Goal: Information Seeking & Learning: Learn about a topic

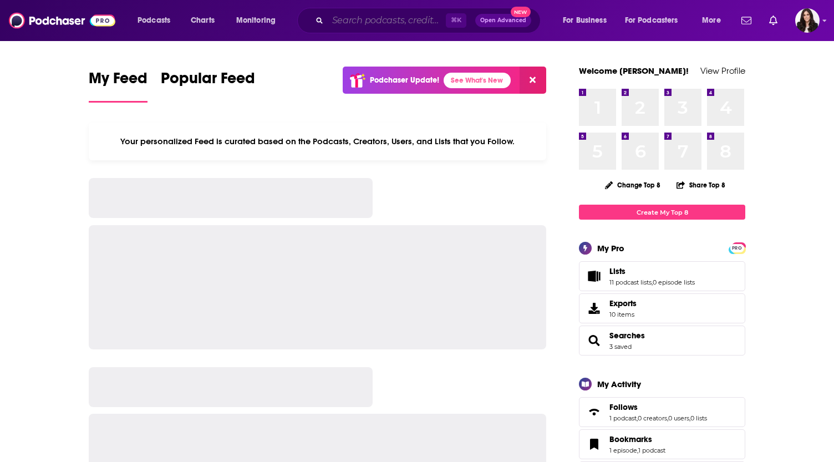
click at [341, 23] on input "Search podcasts, credits, & more..." at bounding box center [387, 21] width 118 height 18
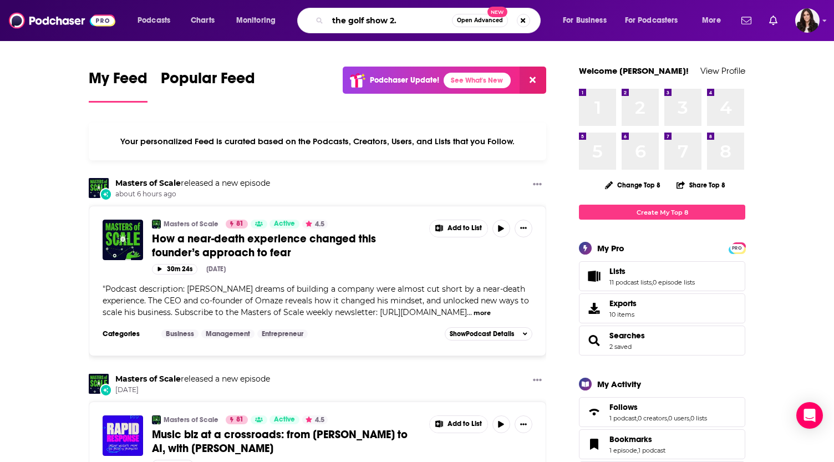
type input "the golf show 2."
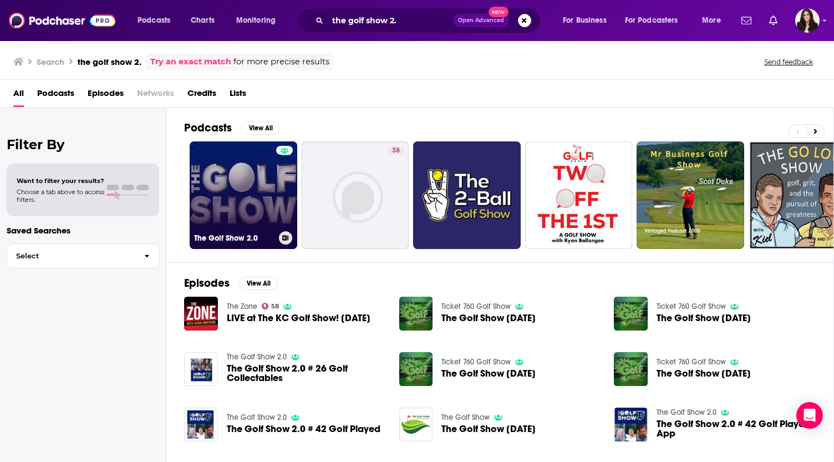
click at [240, 149] on link "The Golf Show 2.0" at bounding box center [244, 195] width 108 height 108
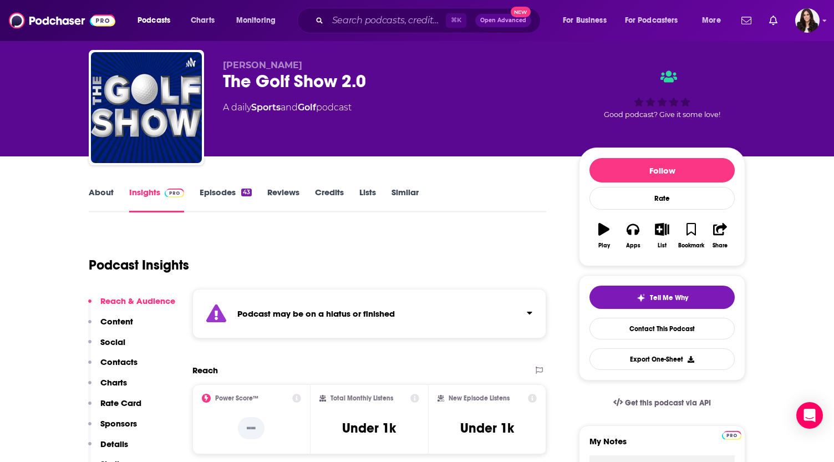
scroll to position [29, 0]
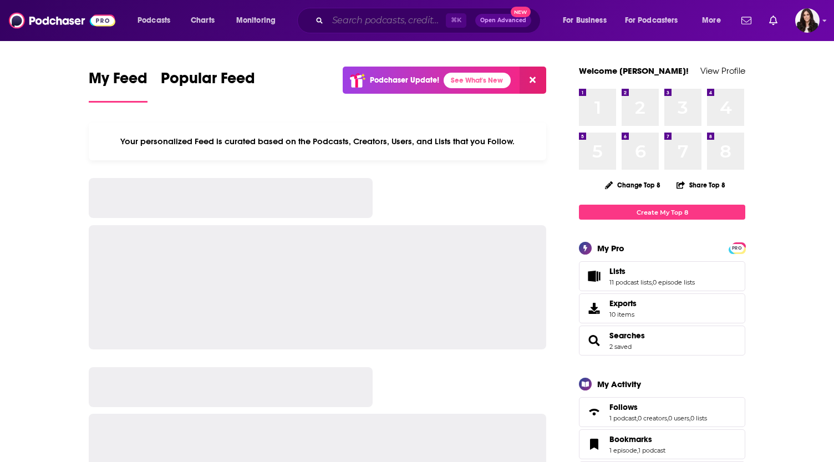
click at [339, 16] on input "Search podcasts, credits, & more..." at bounding box center [387, 21] width 118 height 18
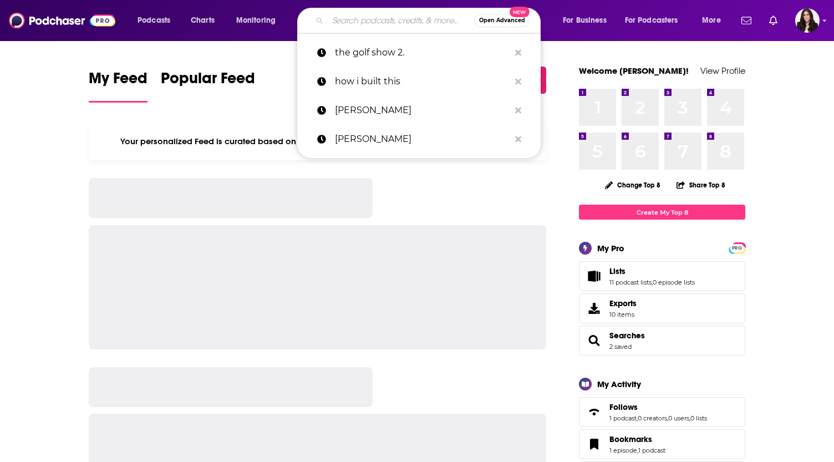
paste input "Here's Where It Gets Interesting with [PERSON_NAME]"
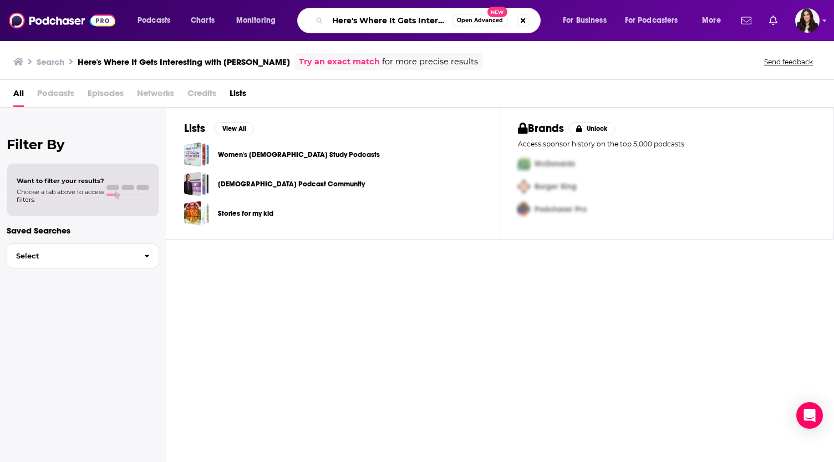
click at [371, 21] on input "Here's Where It Gets Interesting with [PERSON_NAME]" at bounding box center [390, 21] width 124 height 18
drag, startPoint x: 418, startPoint y: 21, endPoint x: 601, endPoint y: 28, distance: 183.2
click at [601, 28] on div "Podcasts Charts Monitoring Here's Where It Gets Interesting with [PERSON_NAME] …" at bounding box center [431, 21] width 602 height 26
type input "Here's Where It Gets interesting"
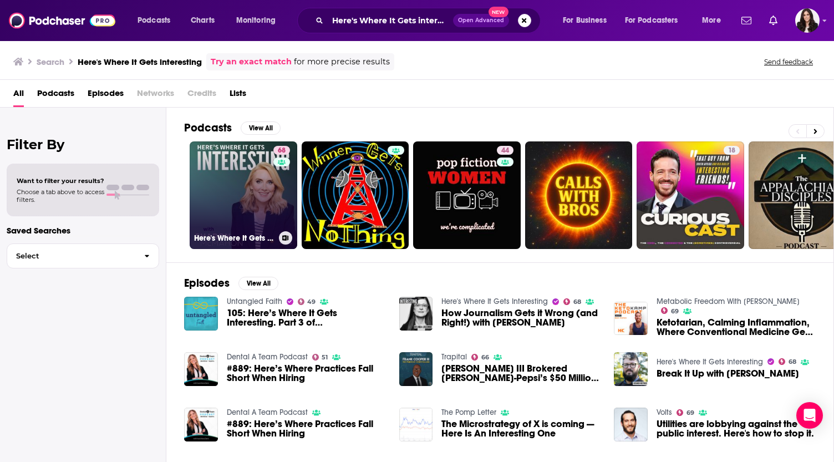
click at [211, 190] on link "68 Here's Where It Gets Interesting" at bounding box center [244, 195] width 108 height 108
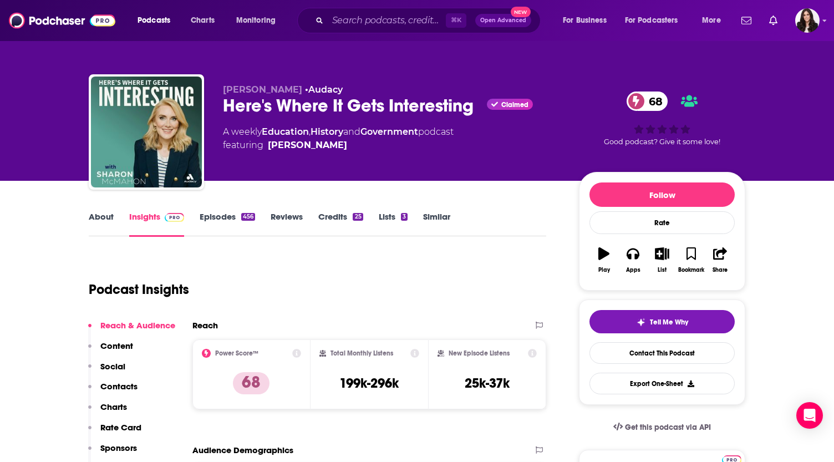
click at [96, 216] on link "About" at bounding box center [101, 224] width 25 height 26
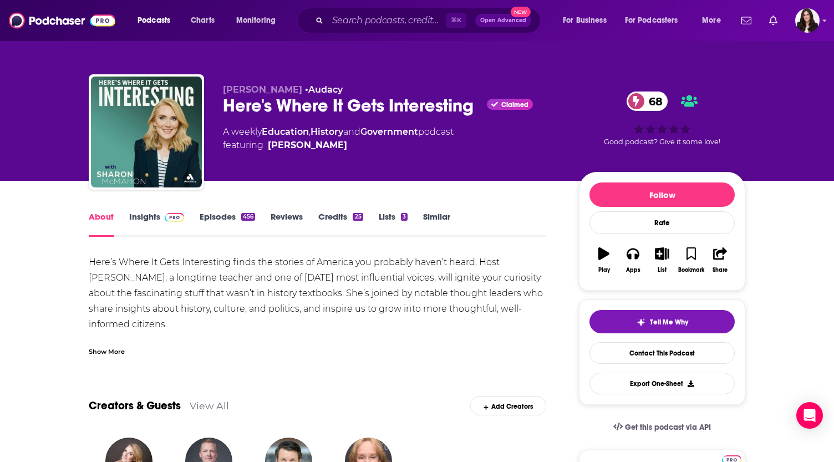
click at [114, 349] on div "Show More" at bounding box center [107, 351] width 36 height 11
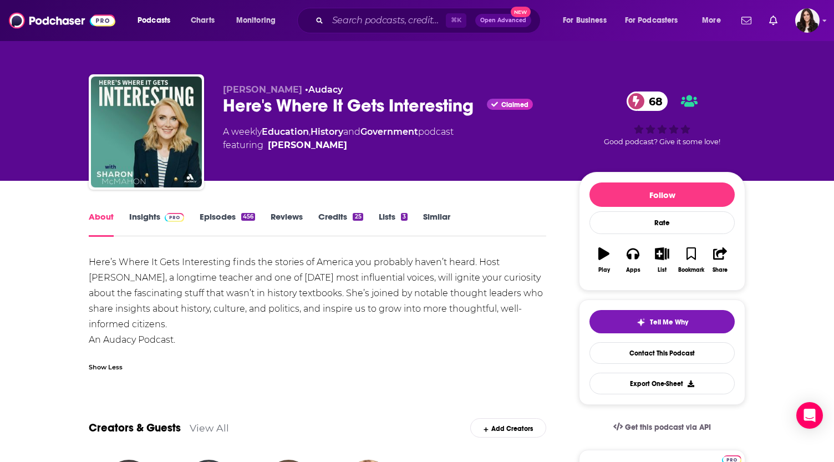
drag, startPoint x: 129, startPoint y: 322, endPoint x: 79, endPoint y: 273, distance: 69.8
copy div "Here’s Where It Gets Interesting finds the stories of America you probably have…"
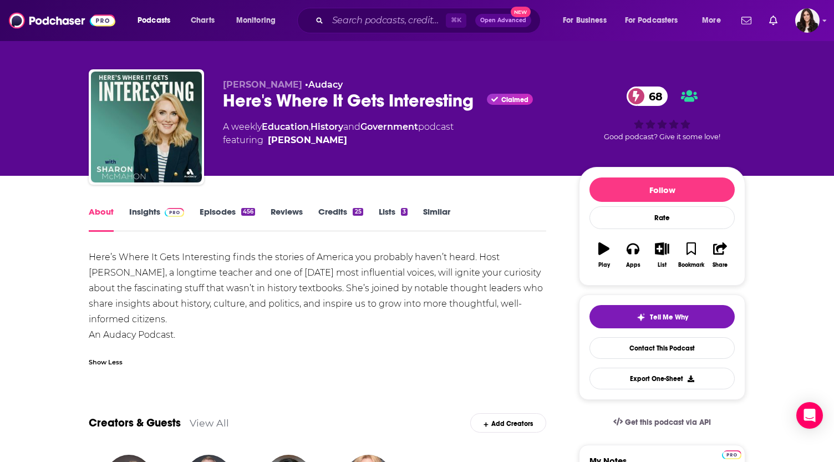
scroll to position [10, 0]
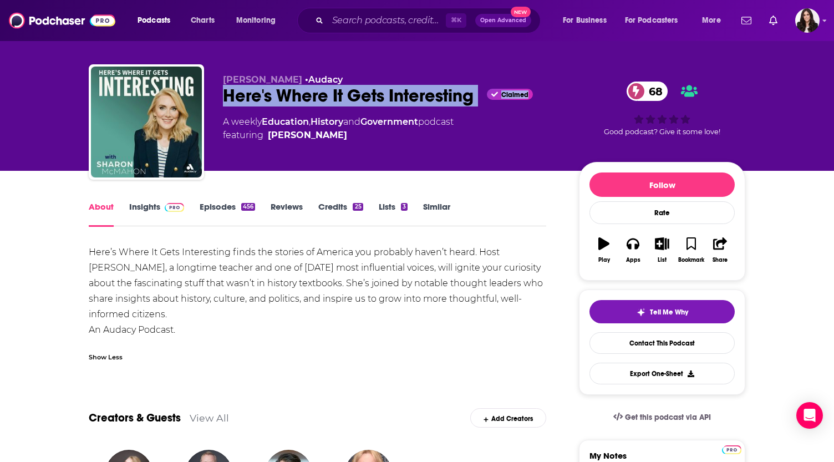
drag, startPoint x: 221, startPoint y: 97, endPoint x: 492, endPoint y: 100, distance: 270.8
click at [492, 100] on div "[PERSON_NAME] • Audacy Here's Where It Gets Interesting Claimed 68 A weekly Edu…" at bounding box center [417, 124] width 657 height 120
copy div "Here's Where It Gets Interesting Claimed"
click at [224, 209] on link "Episodes 456" at bounding box center [227, 214] width 55 height 26
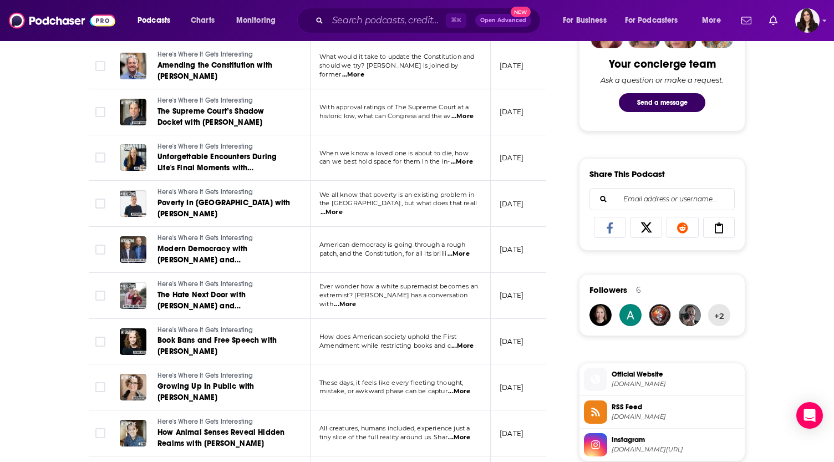
scroll to position [580, 0]
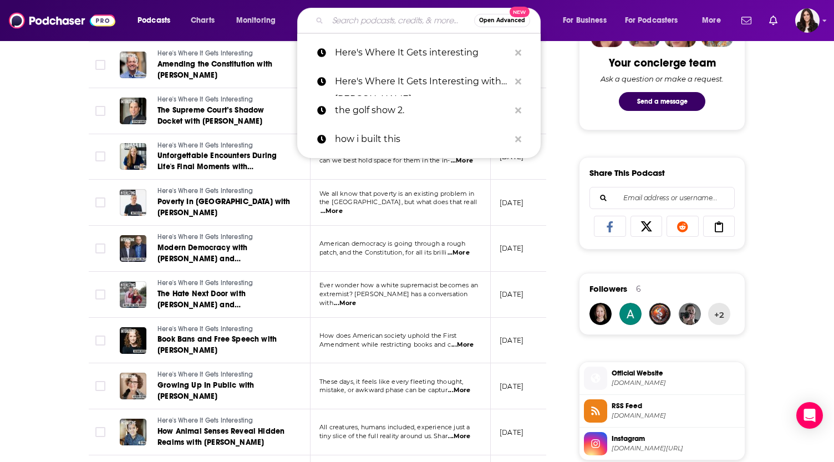
click at [352, 22] on input "Search podcasts, credits, & more..." at bounding box center [401, 21] width 146 height 18
paste input "The Daily Show: Ears Edition"
type input "The Daily Show: Ears Edition"
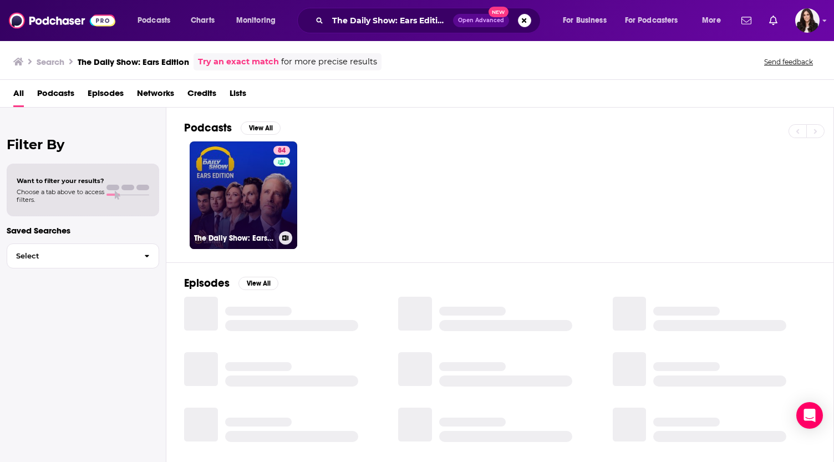
click at [222, 183] on link "84 The Daily Show: Ears Edition" at bounding box center [244, 195] width 108 height 108
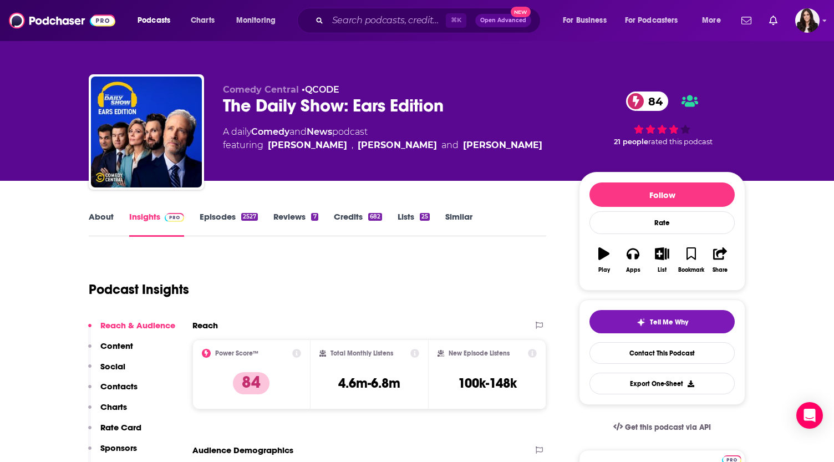
click at [105, 217] on link "About" at bounding box center [101, 224] width 25 height 26
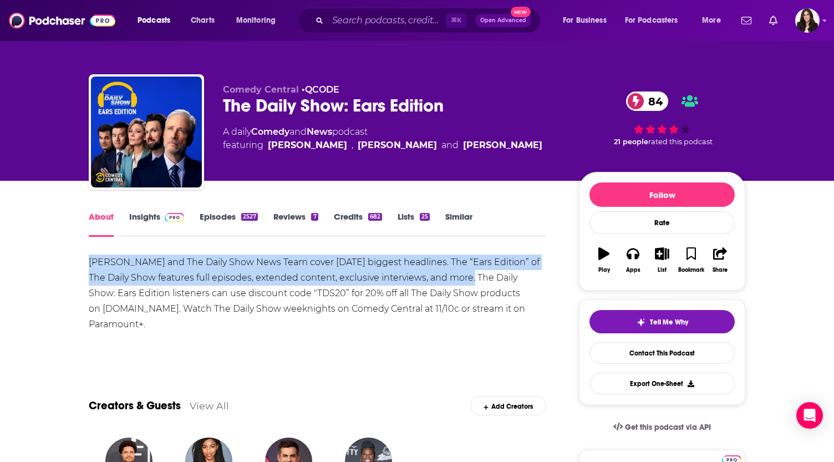
drag, startPoint x: 84, startPoint y: 262, endPoint x: 458, endPoint y: 280, distance: 374.4
copy div "[PERSON_NAME] and The Daily Show News Team cover [DATE] biggest headlines. The …"
click at [226, 217] on link "Episodes 2527" at bounding box center [229, 224] width 58 height 26
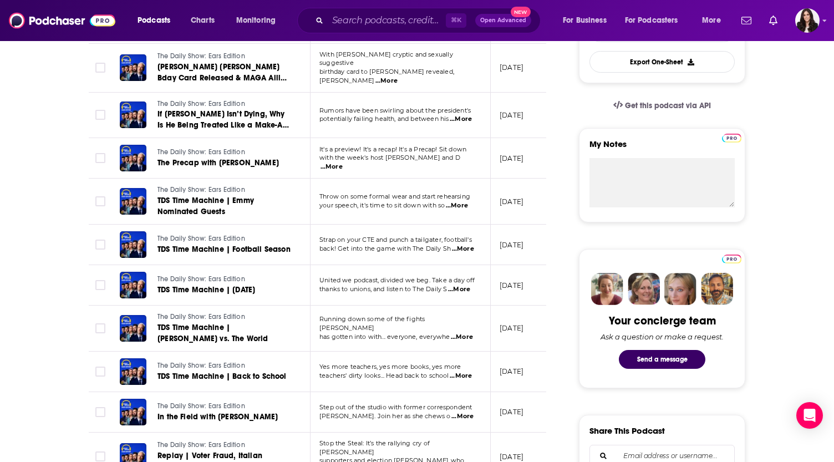
scroll to position [323, 0]
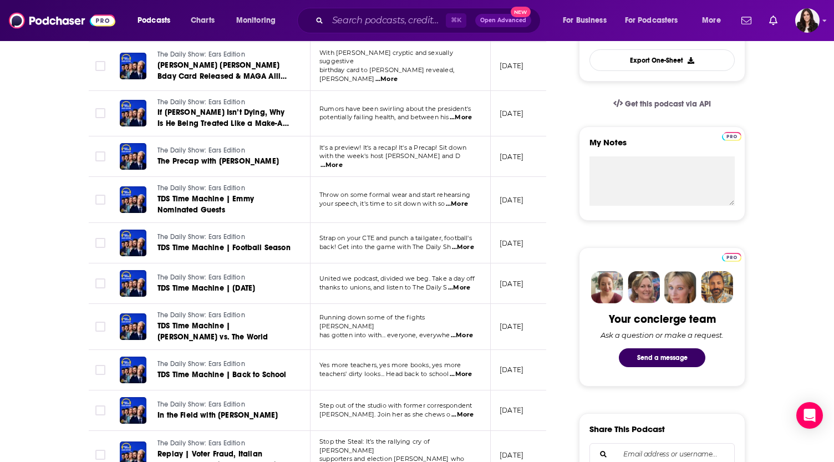
click at [462, 203] on span "...More" at bounding box center [457, 204] width 22 height 9
click at [477, 331] on p "has gotten into with... everyone, everywhe ...More" at bounding box center [400, 335] width 161 height 9
click at [468, 331] on span "...More" at bounding box center [462, 335] width 22 height 9
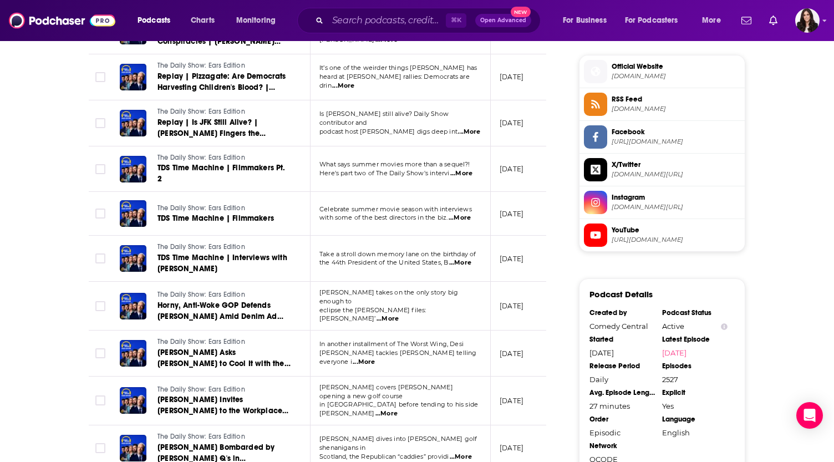
scroll to position [889, 0]
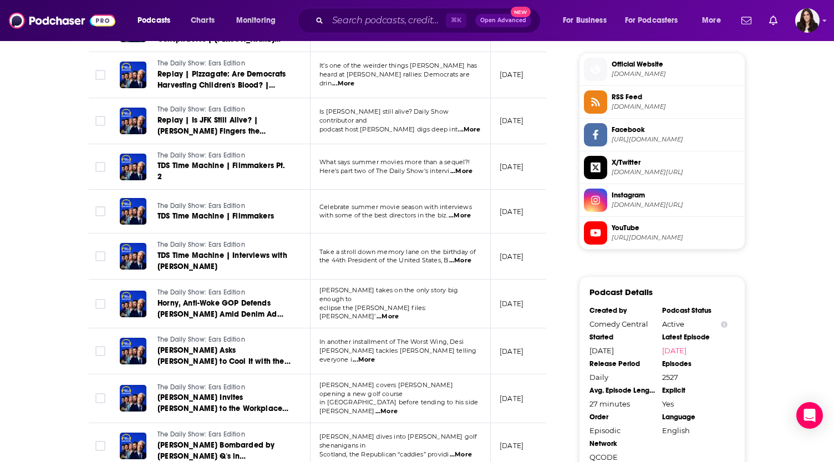
click at [468, 256] on span "...More" at bounding box center [460, 260] width 22 height 9
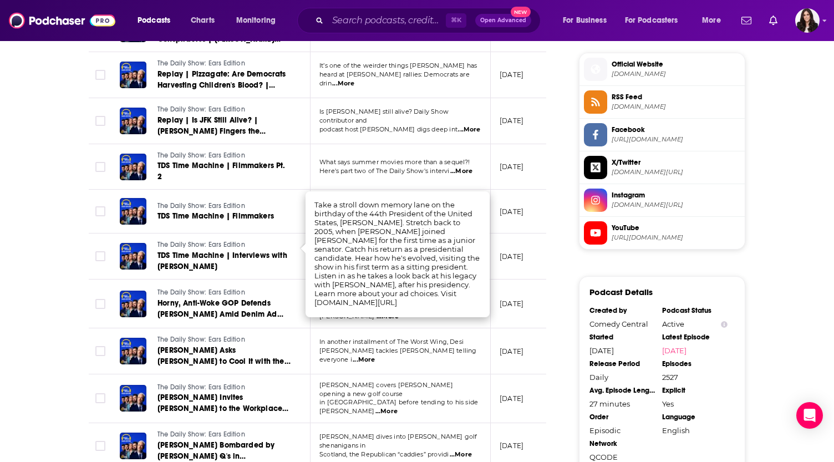
click at [565, 247] on div "About Insights Episodes 2527 Reviews 7 Credits 682 Lists 25 Similar Episodes of…" at bounding box center [325, 49] width 508 height 1456
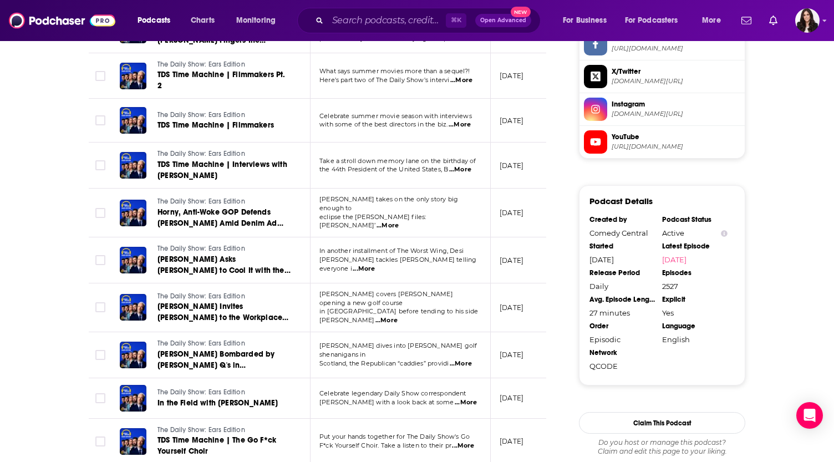
scroll to position [984, 0]
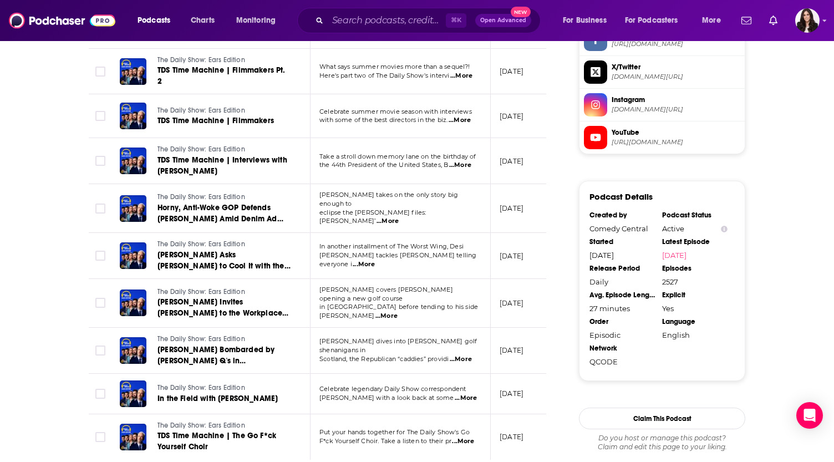
click at [375, 260] on span "...More" at bounding box center [364, 264] width 22 height 9
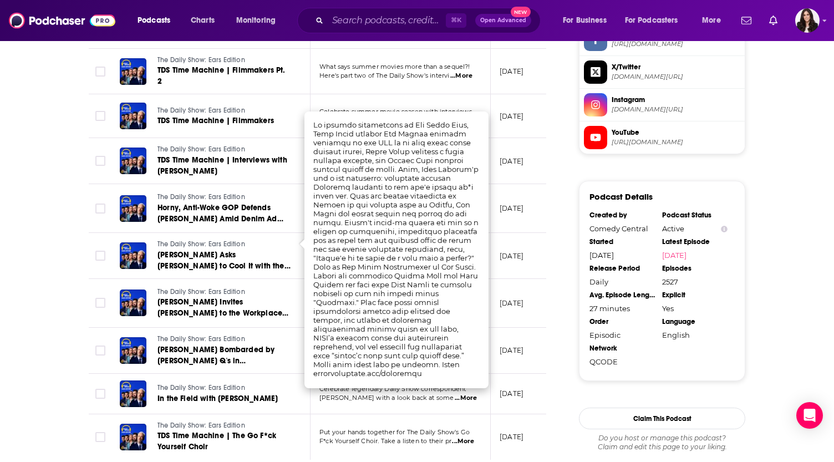
click at [529, 184] on td "[DATE]" at bounding box center [527, 208] width 72 height 49
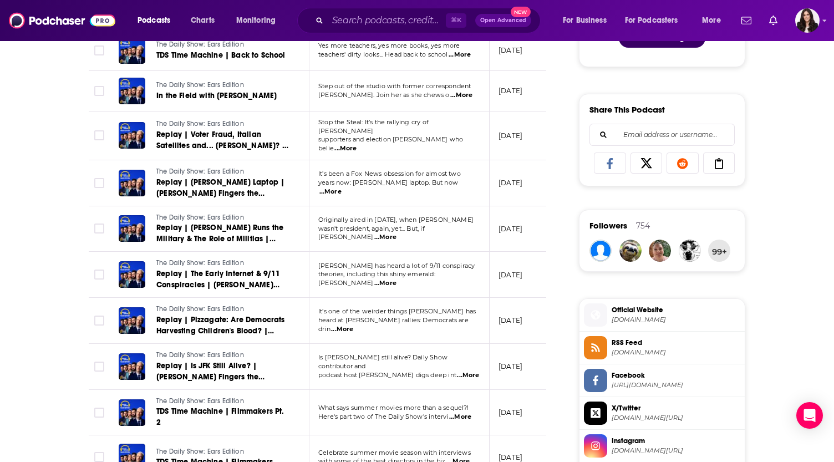
scroll to position [644, 0]
click at [397, 279] on span "...More" at bounding box center [386, 283] width 22 height 9
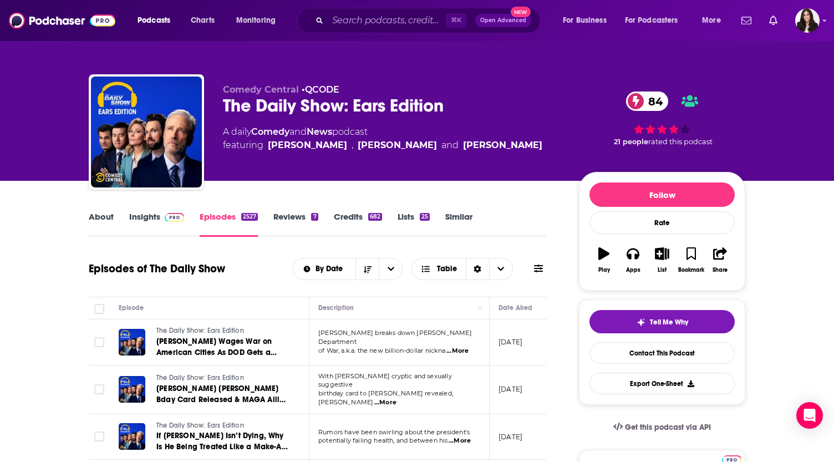
scroll to position [0, 0]
click at [413, 20] on input "Search podcasts, credits, & more..." at bounding box center [387, 21] width 118 height 18
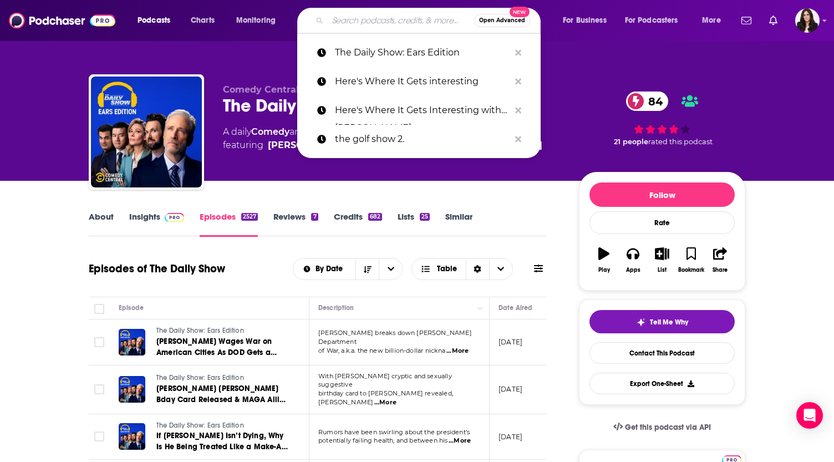
paste input "[PERSON_NAME] Happy Hour Podcast"
type input "[PERSON_NAME] Happy Hour Podcast"
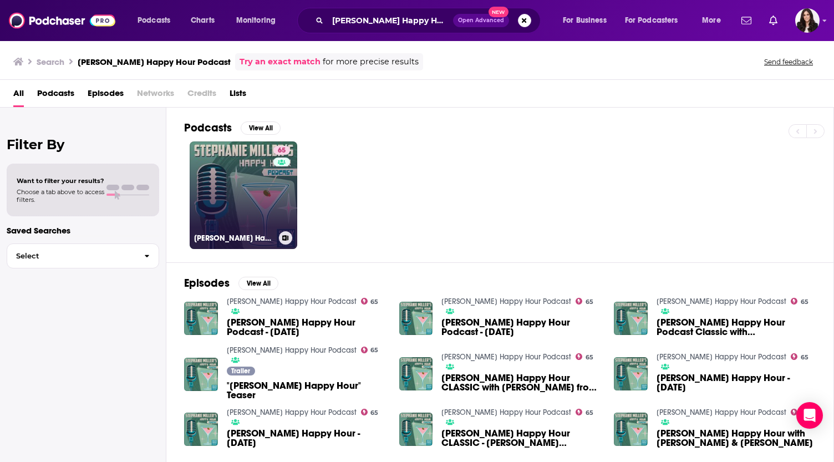
click at [219, 212] on link "65 [PERSON_NAME] Happy Hour Podcast" at bounding box center [244, 195] width 108 height 108
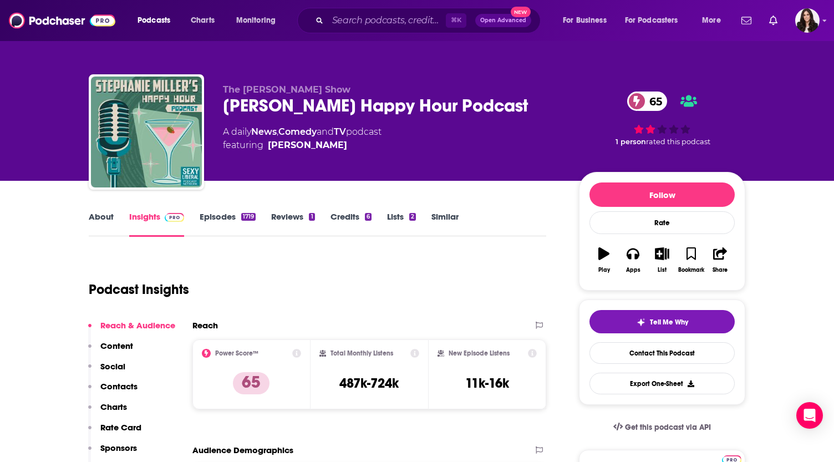
click at [93, 221] on link "About" at bounding box center [101, 224] width 25 height 26
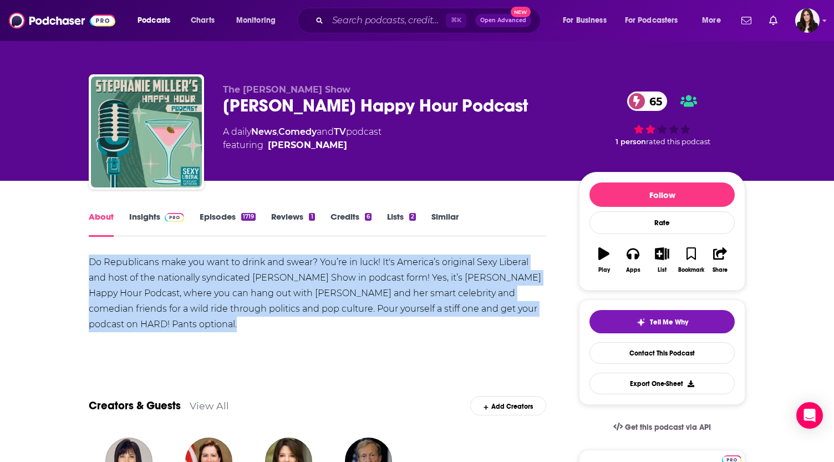
drag, startPoint x: 89, startPoint y: 262, endPoint x: 201, endPoint y: 320, distance: 126.3
click at [201, 320] on div "Do Republicans make you want to drink and swear? You’re in luck! It's America’s…" at bounding box center [318, 294] width 458 height 78
copy div "Do Republicans make you want to drink and swear? You’re in luck! It's America’s…"
click at [234, 217] on link "Episodes 1719" at bounding box center [228, 224] width 56 height 26
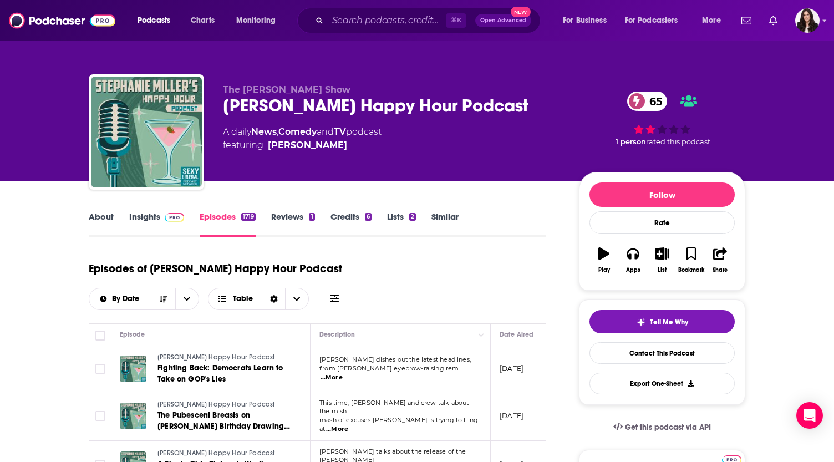
click at [342, 217] on link "Credits 6" at bounding box center [351, 224] width 41 height 26
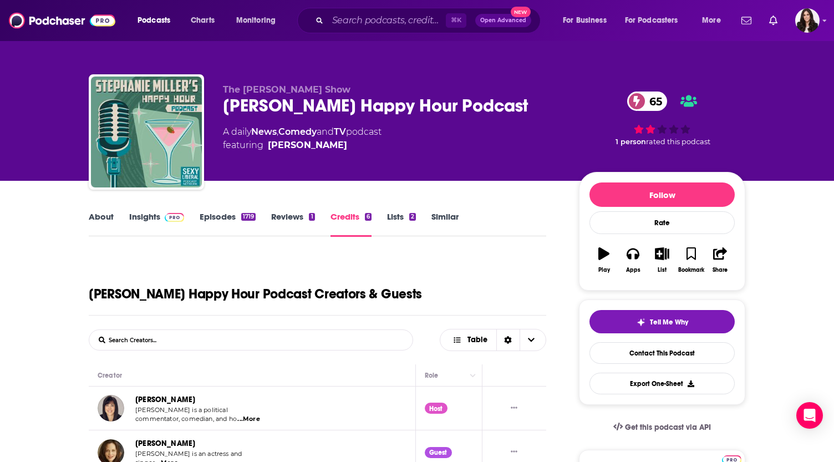
drag, startPoint x: 224, startPoint y: 104, endPoint x: 547, endPoint y: 103, distance: 323.5
click at [547, 103] on div "[PERSON_NAME] Happy Hour Podcast 65" at bounding box center [392, 106] width 338 height 22
copy h2 "[PERSON_NAME] Happy Hour Podcast"
click at [364, 23] on input "Search podcasts, credits, & more..." at bounding box center [387, 21] width 118 height 18
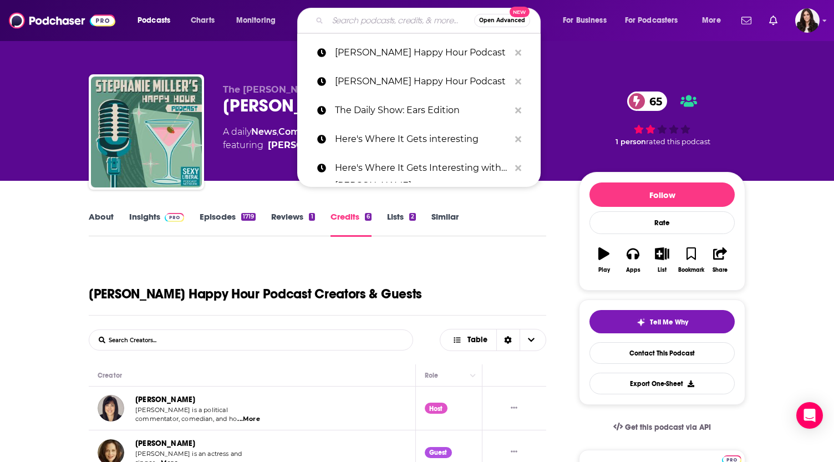
paste input "The Daily Beans"
type input "The Daily Beans"
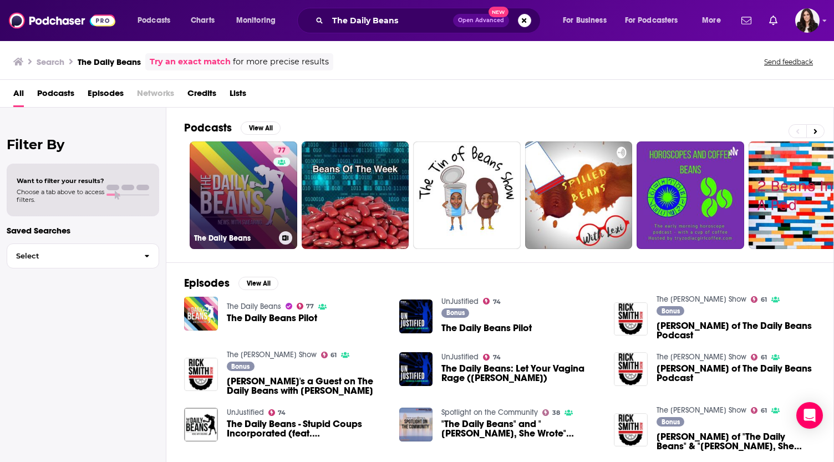
click at [253, 230] on link "77 The Daily Beans" at bounding box center [244, 195] width 108 height 108
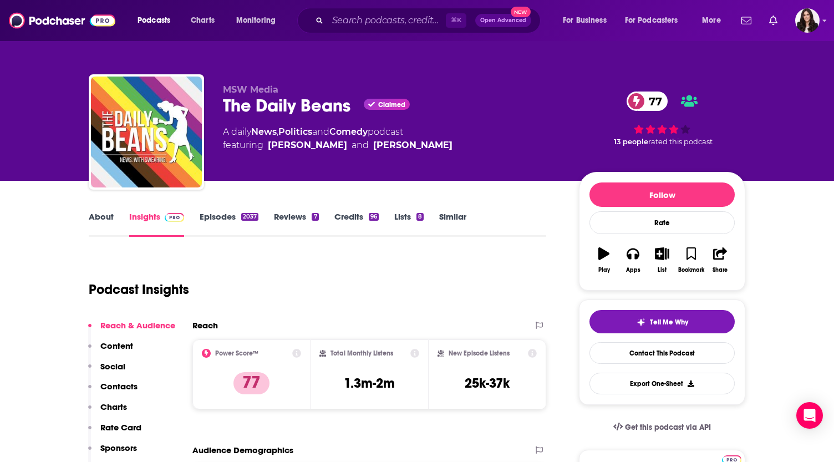
click at [107, 214] on link "About" at bounding box center [101, 224] width 25 height 26
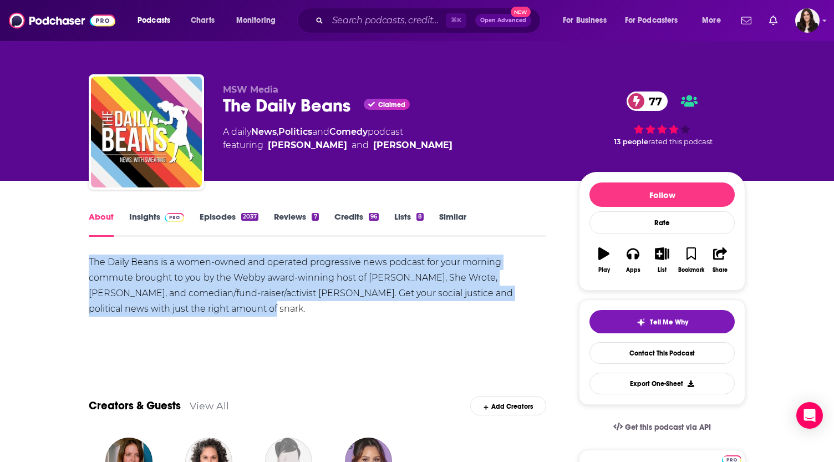
drag, startPoint x: 89, startPoint y: 261, endPoint x: 280, endPoint y: 311, distance: 196.9
click at [280, 311] on div "The Daily Beans is a women-owned and operated progressive news podcast for your…" at bounding box center [318, 286] width 458 height 62
copy div "The Daily Beans is a women-owned and operated progressive news podcast for your…"
click at [203, 219] on link "Episodes 2037" at bounding box center [229, 224] width 59 height 26
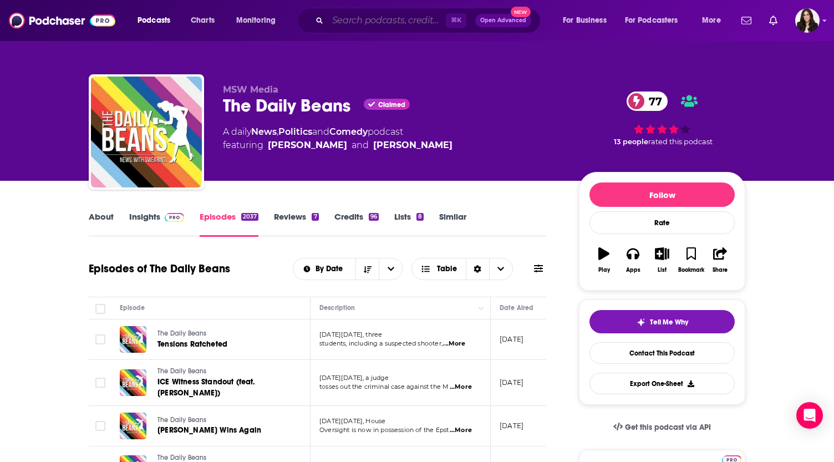
click at [414, 13] on input "Search podcasts, credits, & more..." at bounding box center [387, 21] width 118 height 18
paste input "The Daily Beast Podcast"
type input "The Daily Beast Podcast"
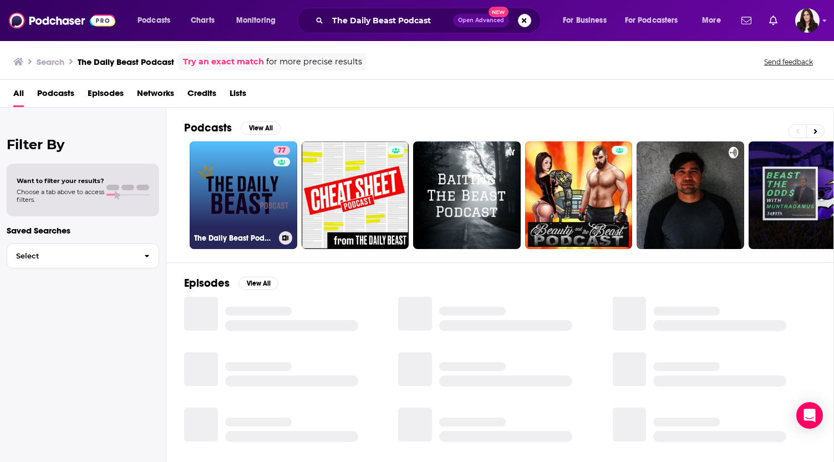
click at [228, 186] on link "77 The Daily Beast Podcast" at bounding box center [244, 195] width 108 height 108
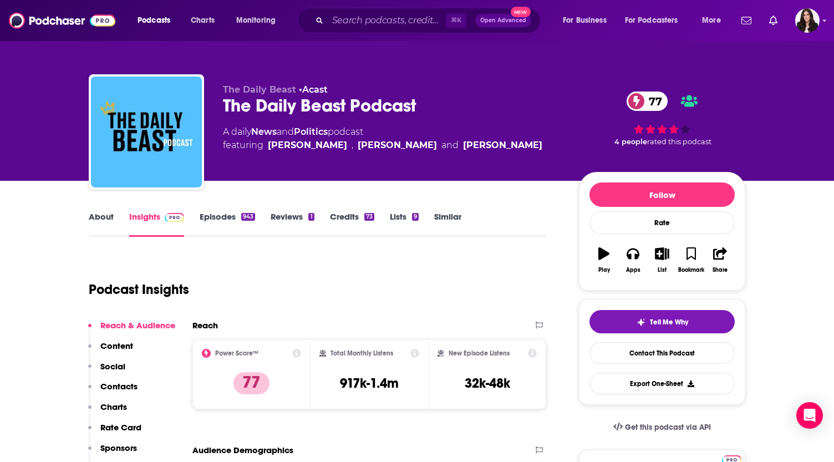
click at [93, 222] on link "About" at bounding box center [101, 224] width 25 height 26
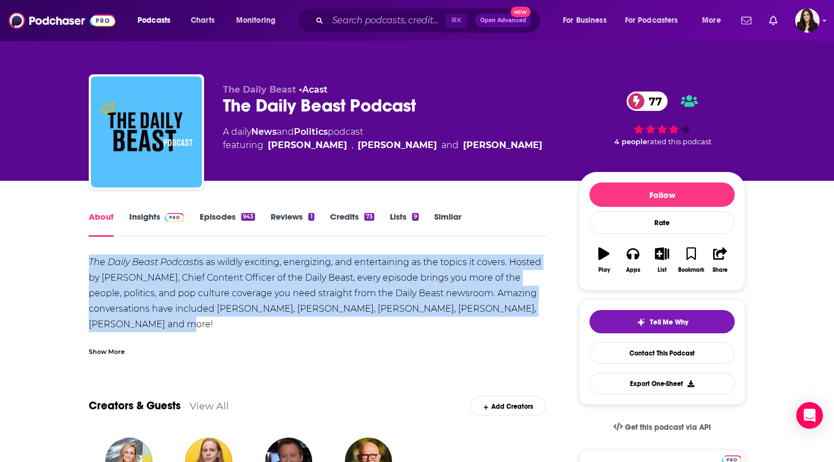
drag, startPoint x: 84, startPoint y: 261, endPoint x: 151, endPoint y: 323, distance: 91.5
copy div "The Daily Beast Podcast is as wildly exciting, energizing, and entertaining as …"
click at [208, 219] on link "Episodes 943" at bounding box center [227, 224] width 55 height 26
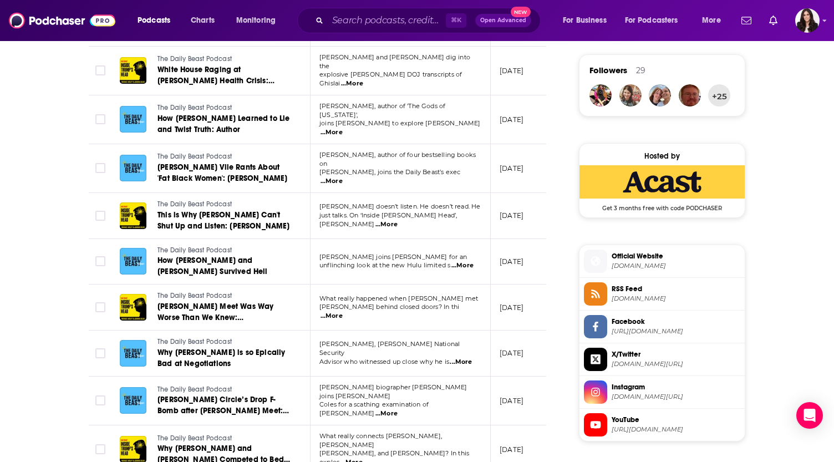
scroll to position [799, 0]
click at [385, 1] on div "Podcasts Charts Monitoring ⌘ K Open Advanced New For Business For Podcasters Mo…" at bounding box center [417, 20] width 834 height 41
click at [347, 11] on div "⌘ K Open Advanced New" at bounding box center [419, 21] width 244 height 26
click at [347, 14] on input "Search podcasts, credits, & more..." at bounding box center [387, 21] width 118 height 18
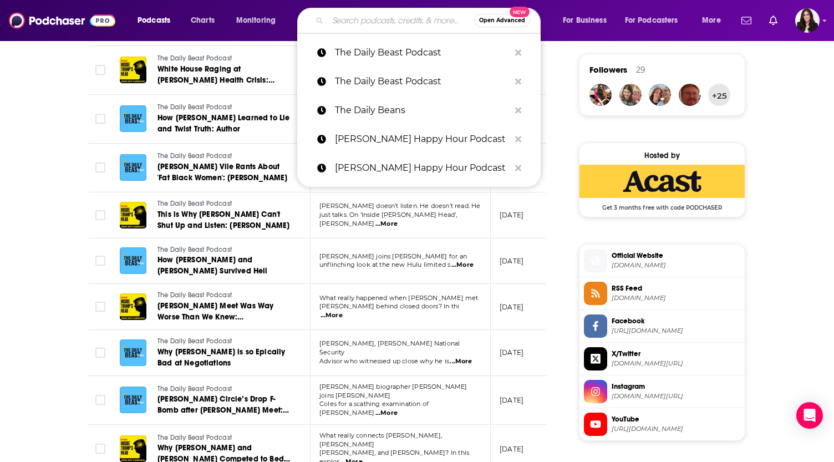
paste input "Skimm This"
type input "Skimm This"
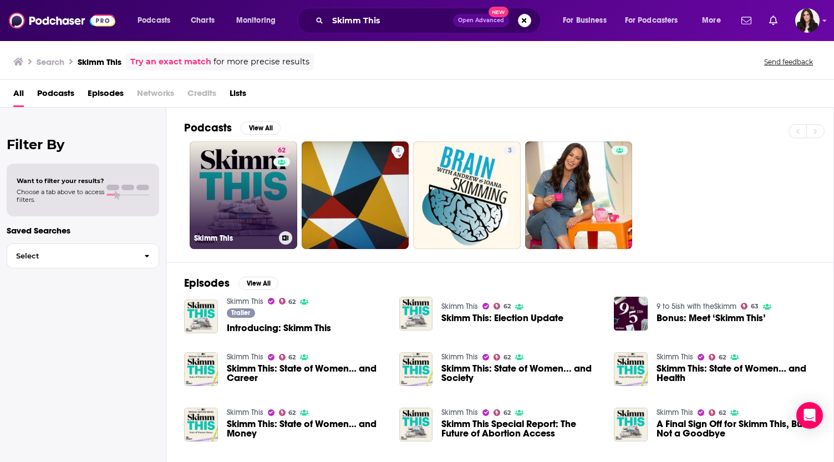
click at [266, 185] on link "62 Skimm This" at bounding box center [244, 195] width 108 height 108
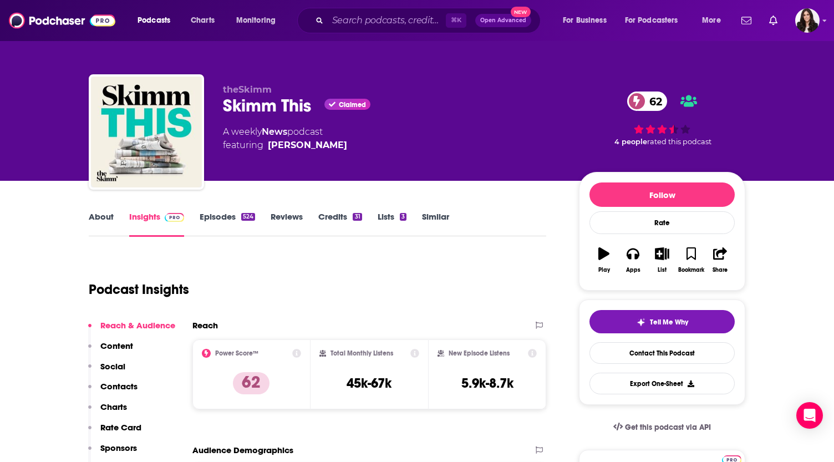
click at [99, 223] on link "About" at bounding box center [101, 224] width 25 height 26
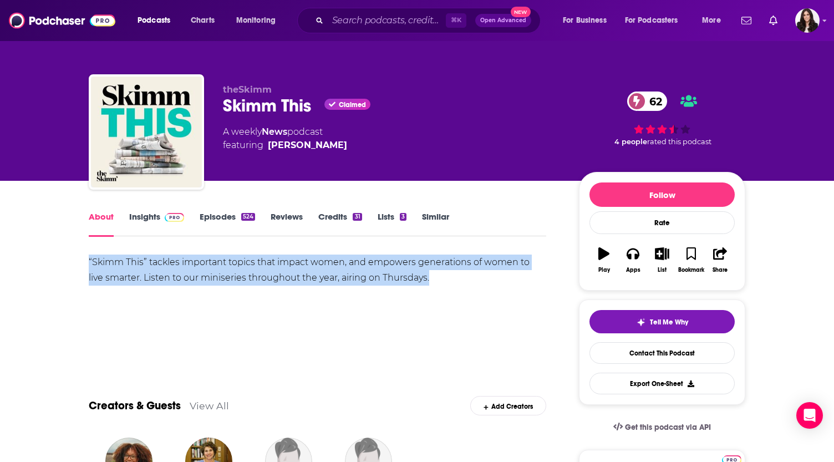
drag, startPoint x: 80, startPoint y: 260, endPoint x: 422, endPoint y: 282, distance: 342.5
copy div "“Skimm This” tackles important topics that impact women, and empowers generatio…"
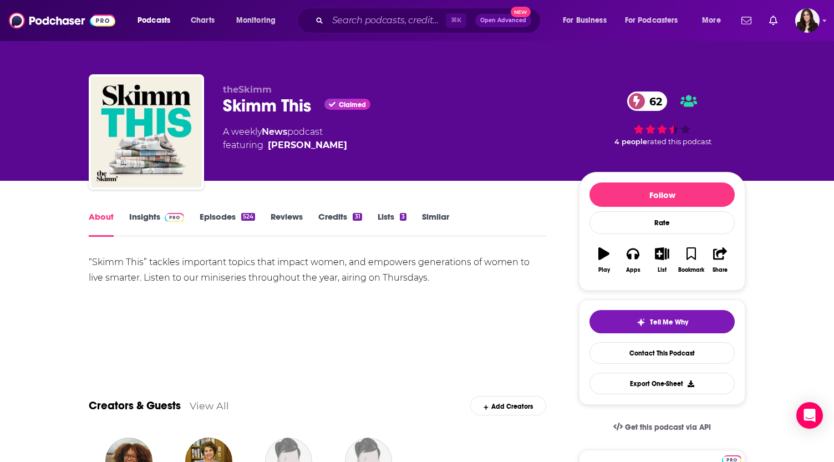
click at [214, 218] on link "Episodes 524" at bounding box center [227, 224] width 55 height 26
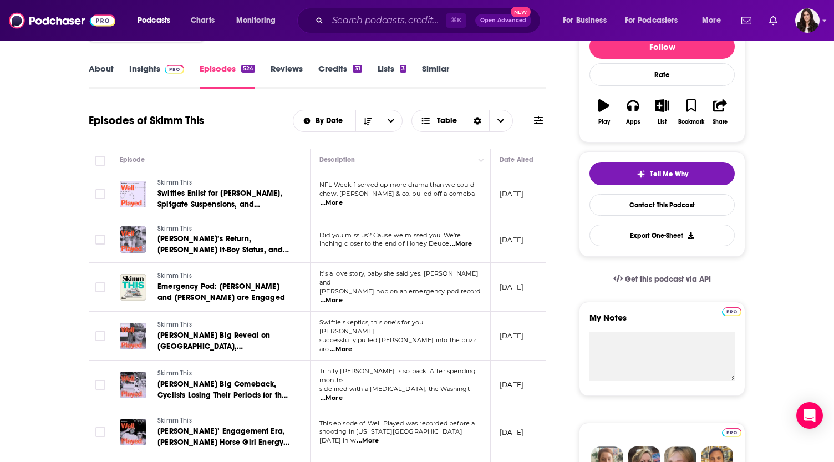
scroll to position [79, 0]
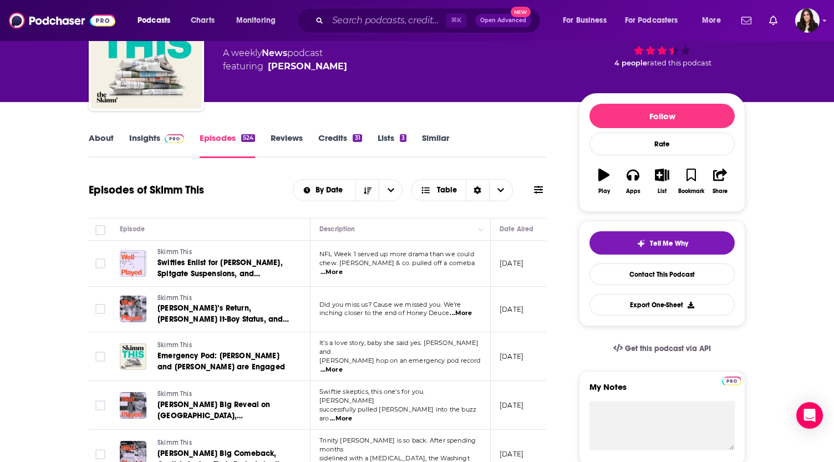
click at [337, 132] on div "About Insights Episodes 524 Reviews Credits 31 Lists 3 Similar" at bounding box center [318, 144] width 458 height 27
click at [335, 140] on link "Credits 31" at bounding box center [339, 146] width 43 height 26
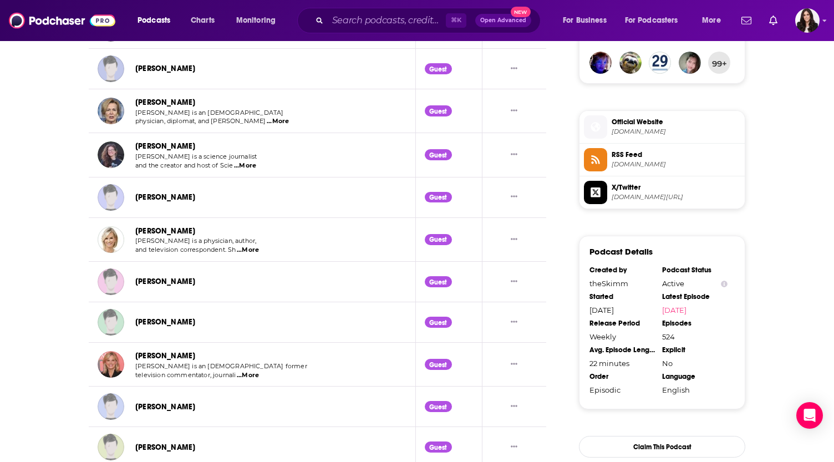
scroll to position [835, 0]
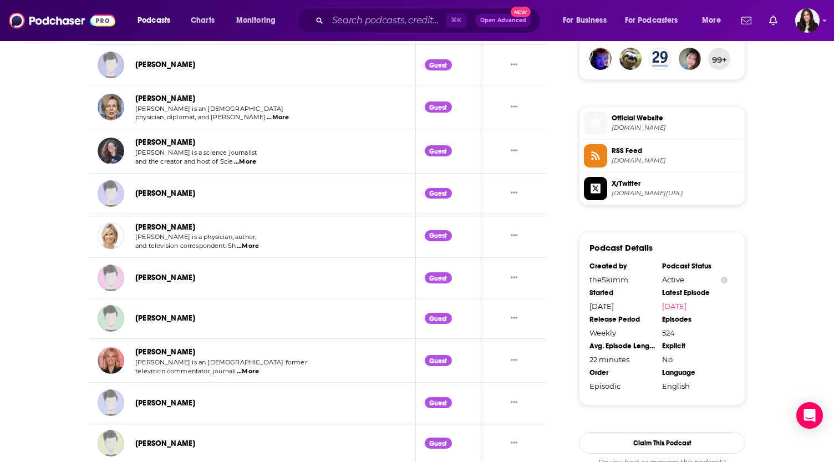
click at [375, 1] on div "Podcasts Charts Monitoring ⌘ K Open Advanced New For Business For Podcasters Mo…" at bounding box center [417, 20] width 834 height 41
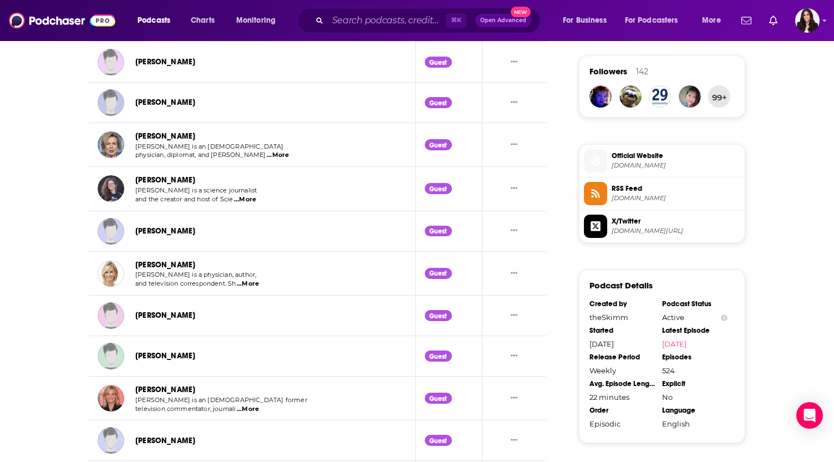
scroll to position [797, 0]
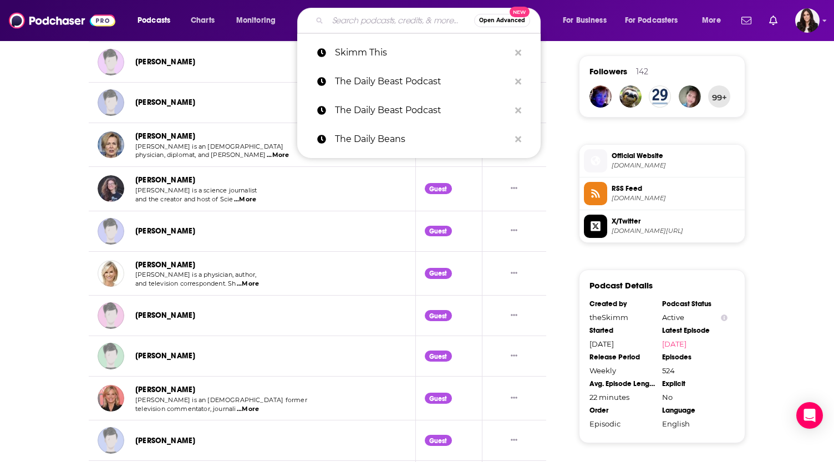
click at [368, 13] on input "Search podcasts, credits, & more..." at bounding box center [401, 21] width 146 height 18
paste input "Gaslit Nation"
type input "Gaslit Nation"
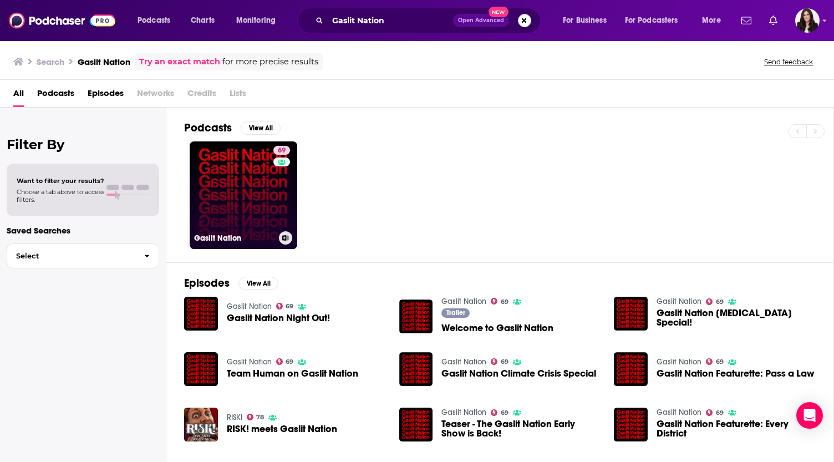
click at [239, 204] on link "69 Gaslit Nation" at bounding box center [244, 195] width 108 height 108
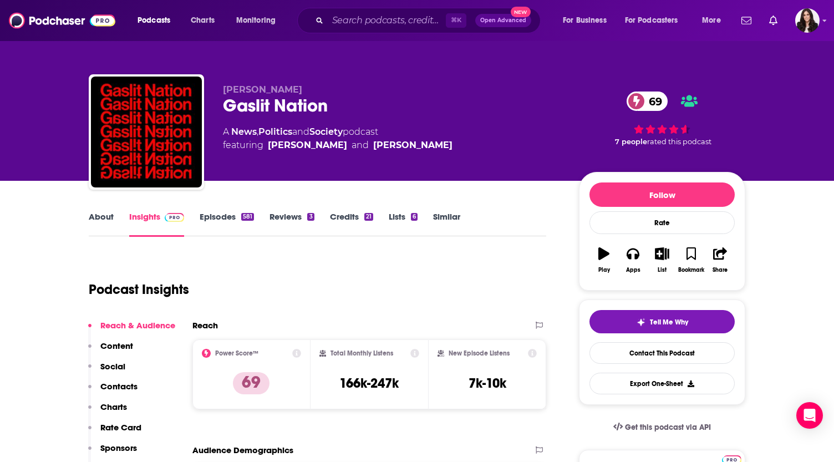
click at [100, 210] on div "About Insights Episodes 581 Reviews 3 Credits 21 Lists 6 Similar" at bounding box center [318, 223] width 458 height 27
click at [99, 217] on link "About" at bounding box center [101, 224] width 25 height 26
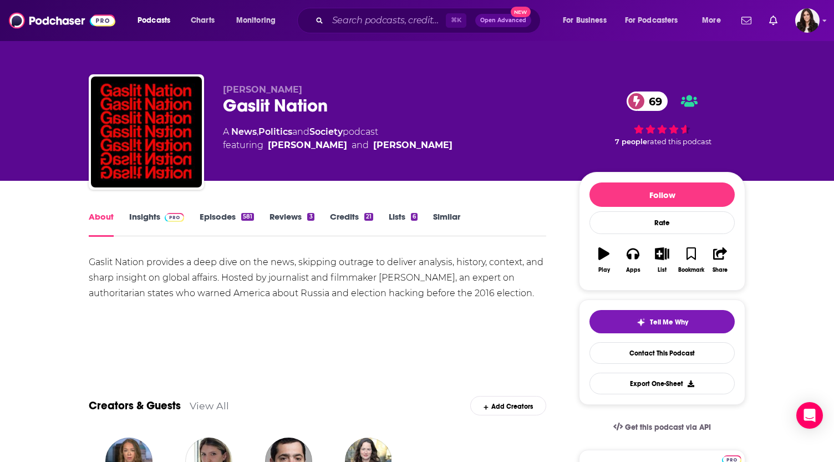
drag, startPoint x: 87, startPoint y: 263, endPoint x: 540, endPoint y: 286, distance: 453.9
copy div "Gaslit Nation provides a deep dive on the news, skipping outrage to deliver ana…"
click at [230, 216] on link "Episodes 581" at bounding box center [227, 224] width 54 height 26
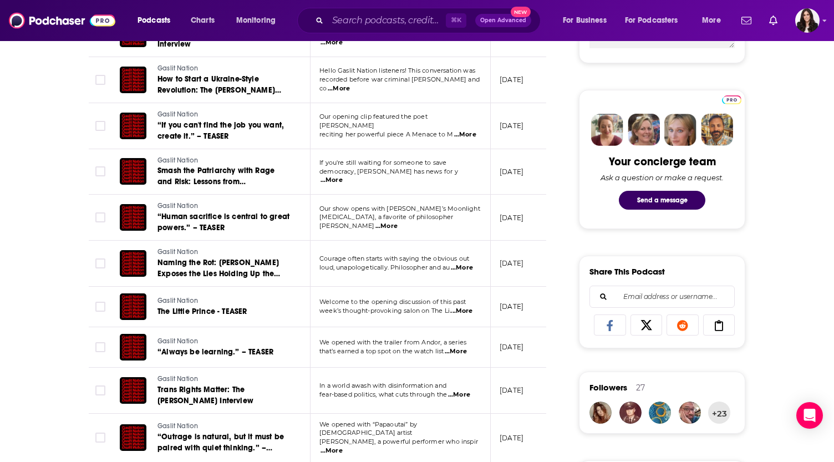
scroll to position [498, 0]
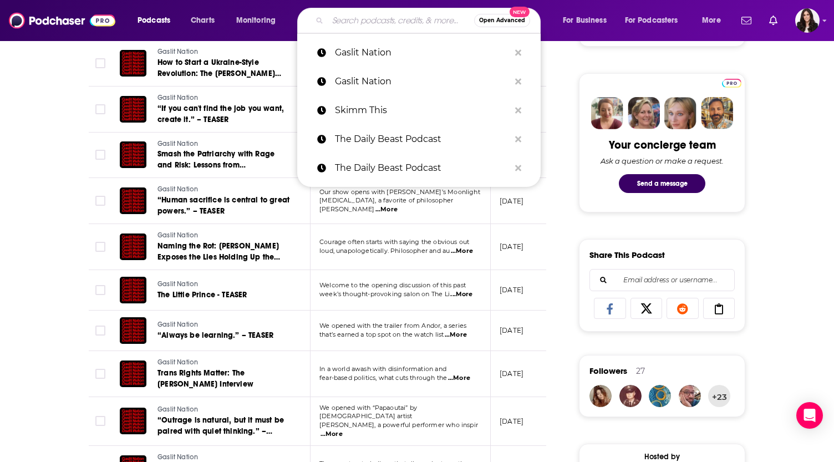
click at [397, 16] on input "Search podcasts, credits, & more..." at bounding box center [401, 21] width 146 height 18
paste input "American Fever Dream"
type input "American Fever Dream"
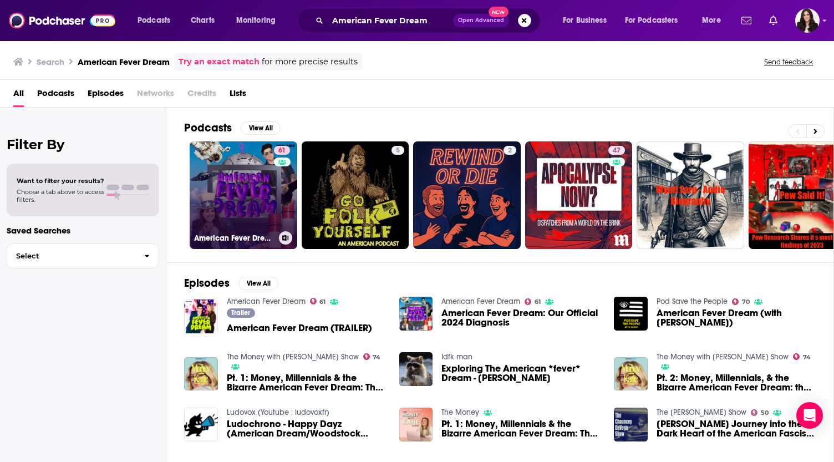
click at [244, 194] on link "61 American Fever Dream" at bounding box center [244, 195] width 108 height 108
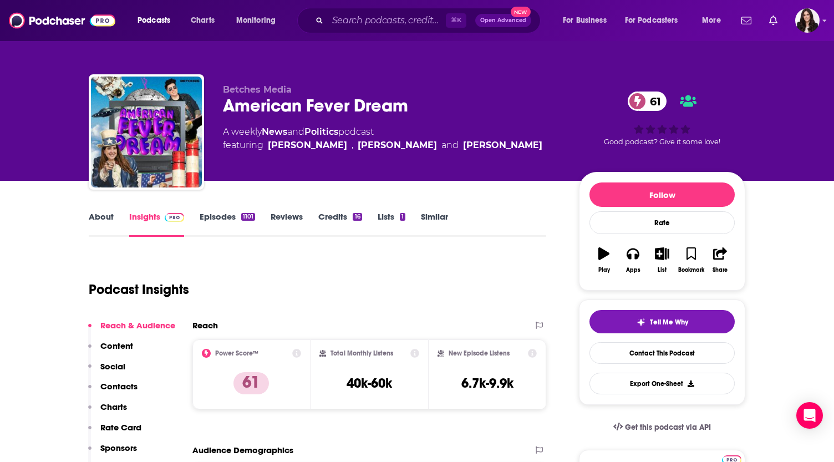
click at [100, 219] on link "About" at bounding box center [101, 224] width 25 height 26
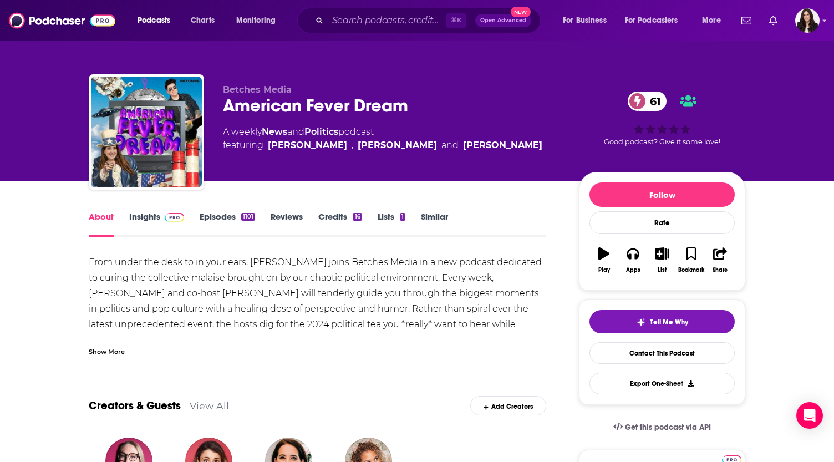
click at [102, 348] on div "Show More" at bounding box center [107, 351] width 36 height 11
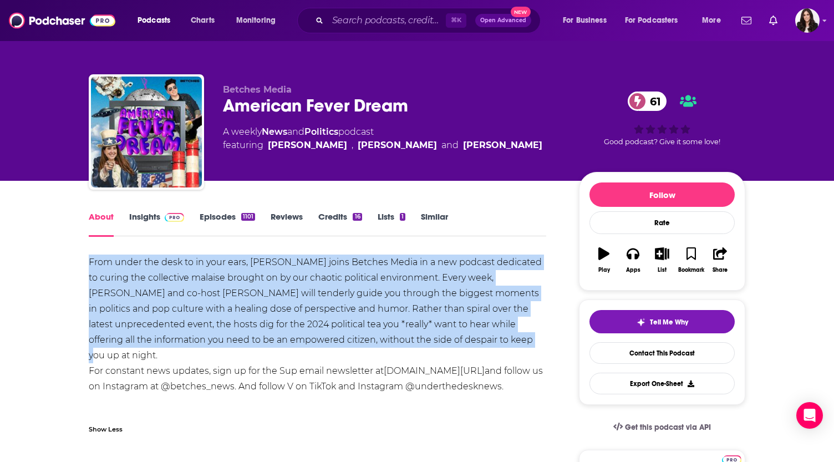
drag, startPoint x: 84, startPoint y: 264, endPoint x: 475, endPoint y: 342, distance: 399.4
copy div "From under the desk to in your ears, [PERSON_NAME] joins Betches Media in a new…"
click at [231, 220] on link "Episodes 1101" at bounding box center [227, 224] width 55 height 26
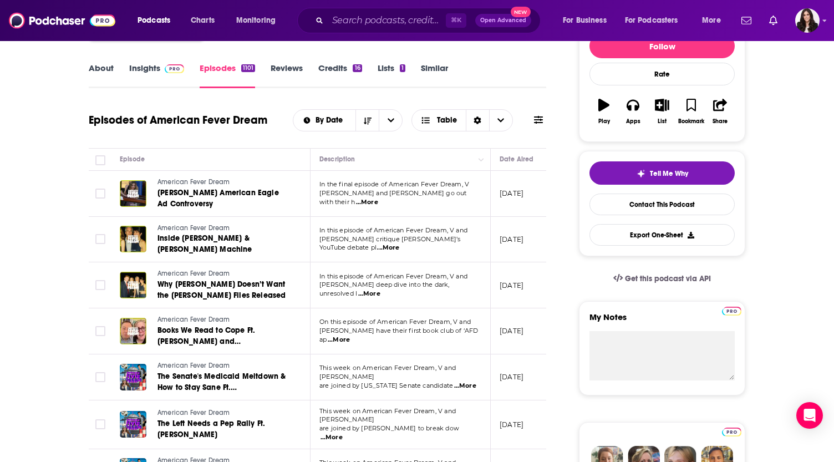
scroll to position [179, 0]
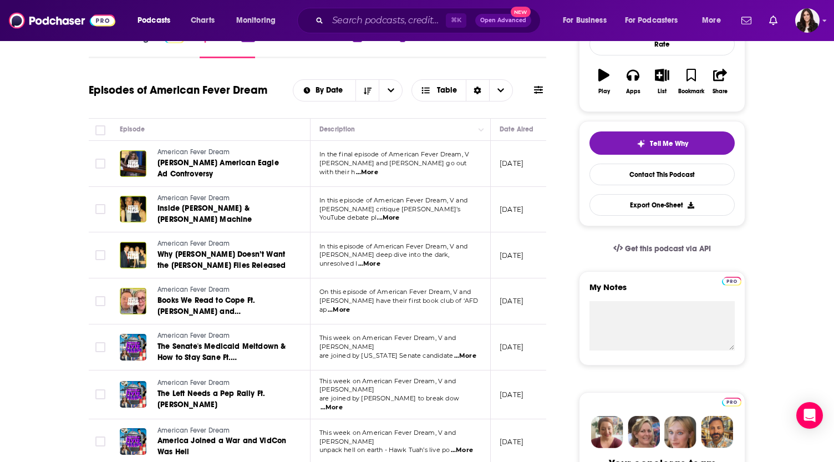
click at [464, 352] on span "...More" at bounding box center [465, 356] width 22 height 9
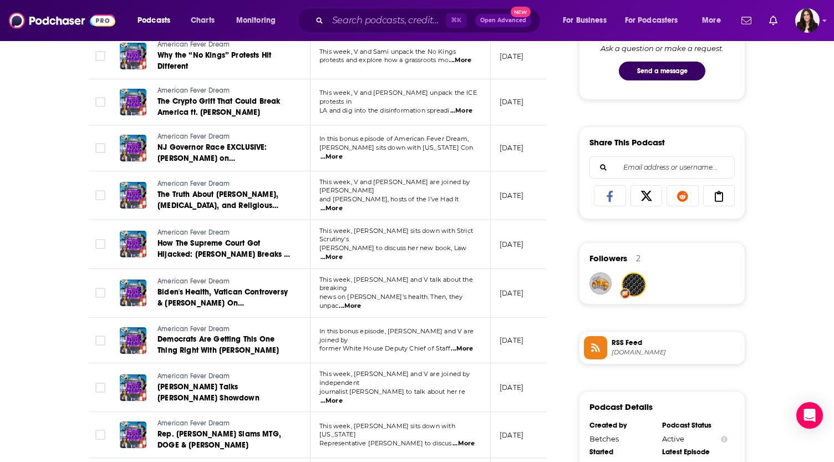
scroll to position [612, 0]
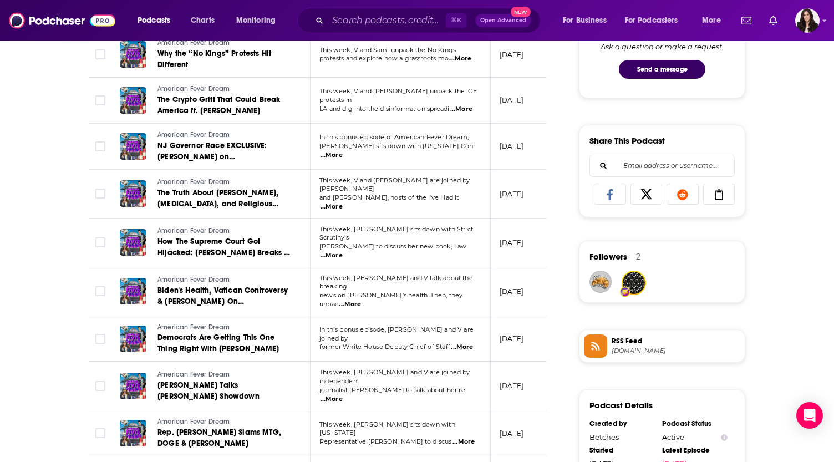
click at [467, 343] on span "...More" at bounding box center [462, 347] width 22 height 9
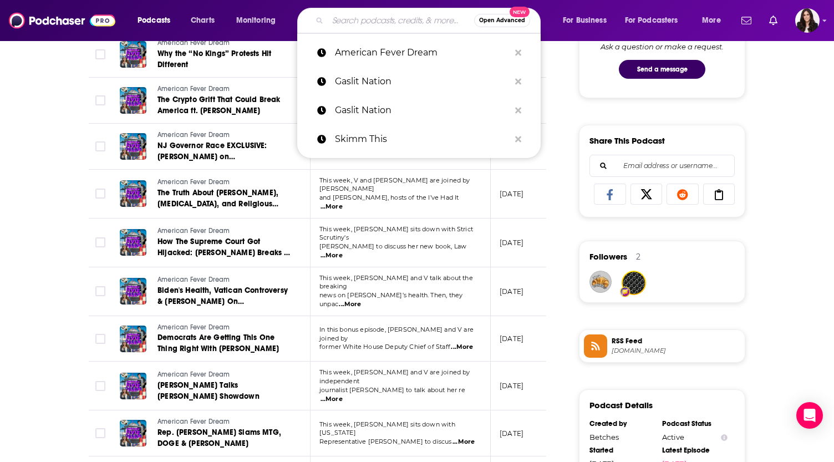
click at [367, 22] on input "Search podcasts, credits, & more..." at bounding box center [401, 21] width 146 height 18
paste input "The [PERSON_NAME] Show"
type input "The [PERSON_NAME] Show"
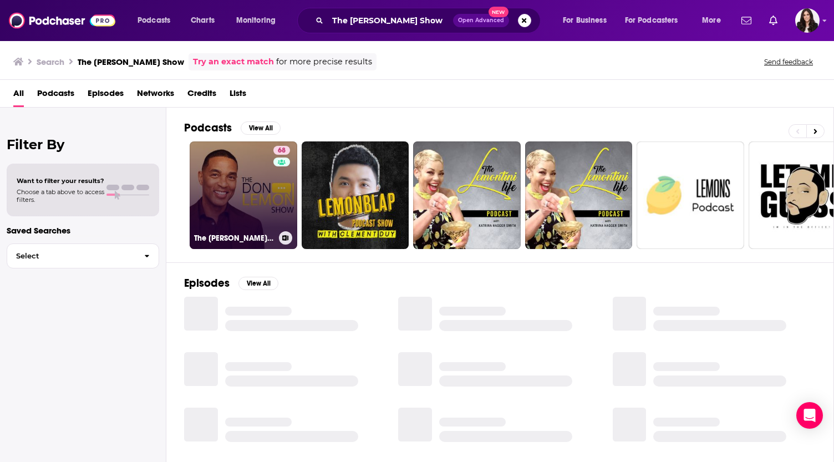
click at [252, 209] on link "68 The [PERSON_NAME] Show" at bounding box center [244, 195] width 108 height 108
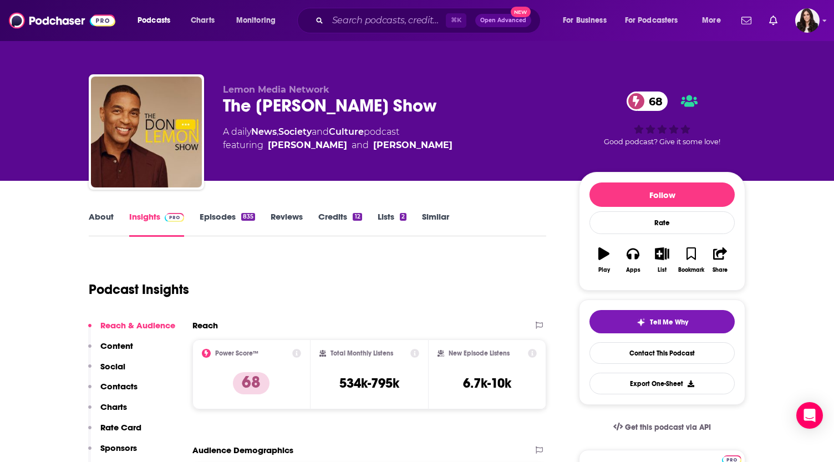
click at [110, 217] on link "About" at bounding box center [101, 224] width 25 height 26
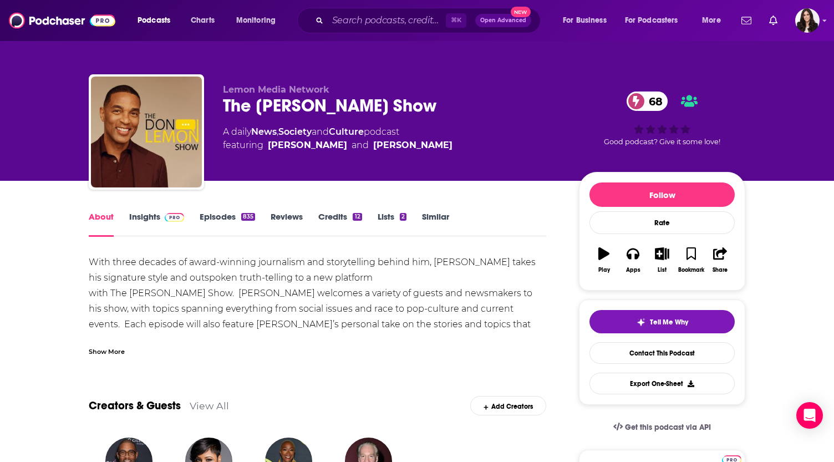
click at [97, 345] on div "Show More" at bounding box center [318, 347] width 458 height 19
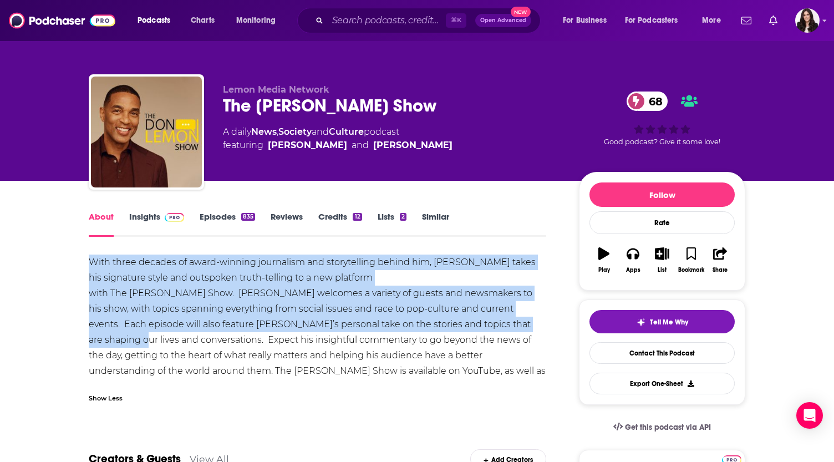
drag, startPoint x: 79, startPoint y: 265, endPoint x: 154, endPoint y: 333, distance: 101.7
click at [229, 217] on link "Episodes 835" at bounding box center [227, 224] width 55 height 26
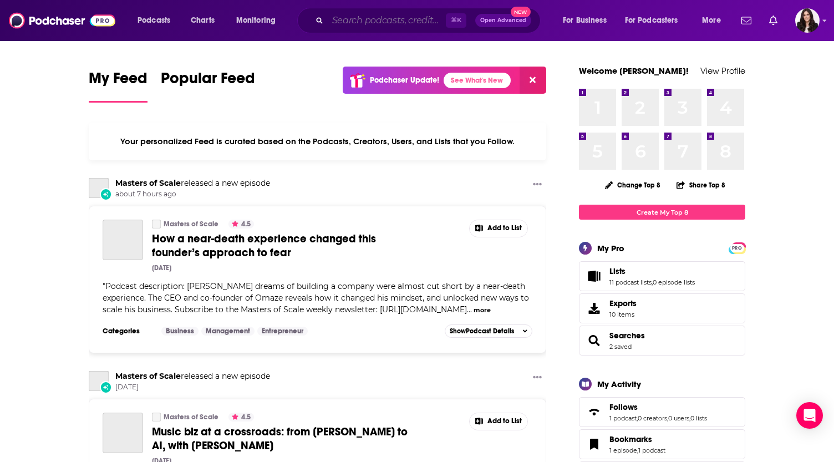
click at [371, 17] on input "Search podcasts, credits, & more..." at bounding box center [387, 21] width 118 height 18
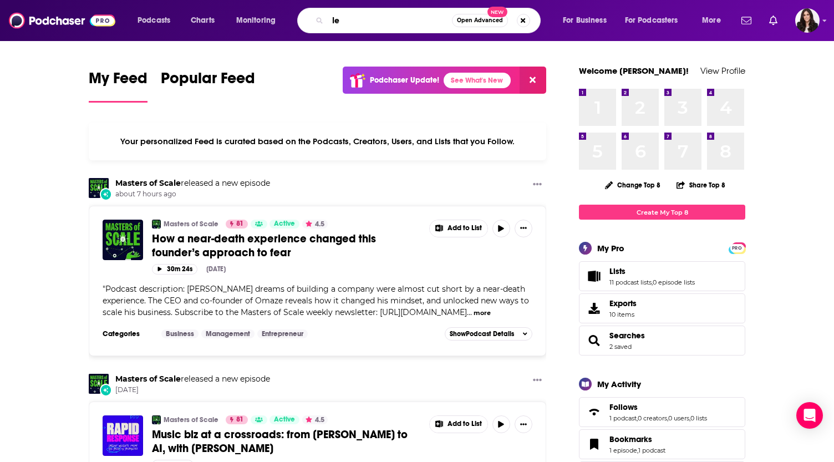
type input "l"
type input "pantsuit politics"
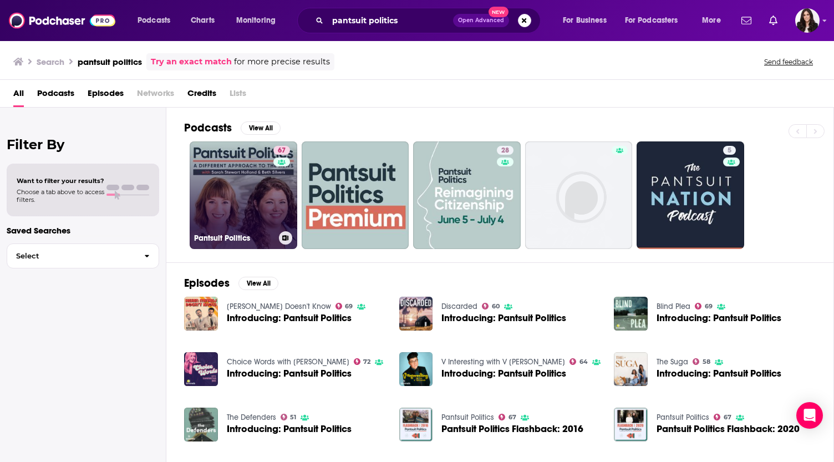
click at [245, 207] on link "67 Pantsuit Politics" at bounding box center [244, 195] width 108 height 108
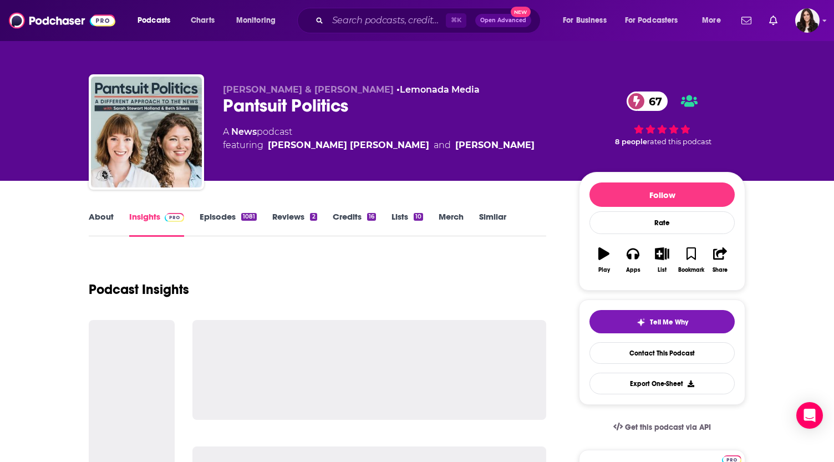
click at [219, 219] on link "Episodes 1081" at bounding box center [228, 224] width 57 height 26
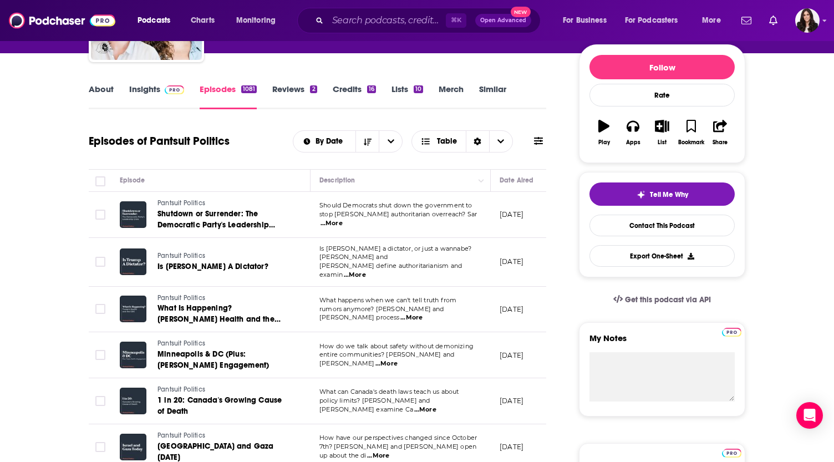
scroll to position [129, 0]
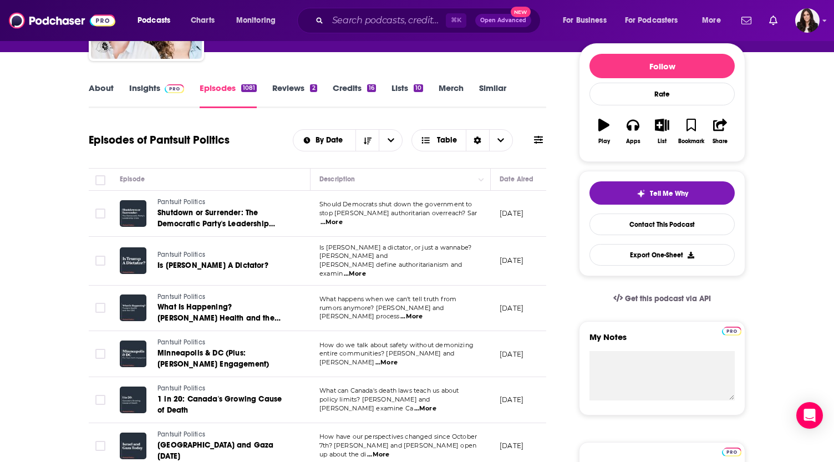
click at [371, 82] on div "About Insights Episodes 1081 Reviews 2 Credits 16 Lists 10 Merch Similar" at bounding box center [318, 94] width 458 height 27
click at [362, 82] on div "About Insights Episodes 1081 Reviews 2 Credits 16 Lists 10 Merch Similar" at bounding box center [318, 94] width 458 height 27
click at [354, 85] on link "Credits 16" at bounding box center [354, 96] width 43 height 26
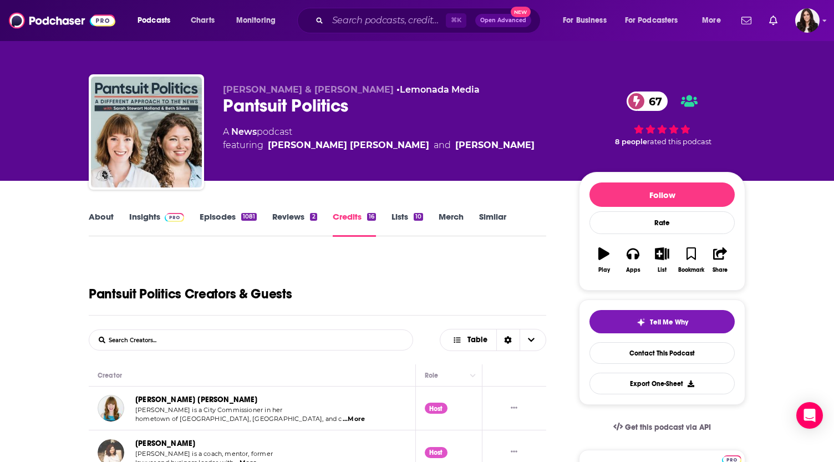
click at [101, 214] on link "About" at bounding box center [101, 224] width 25 height 26
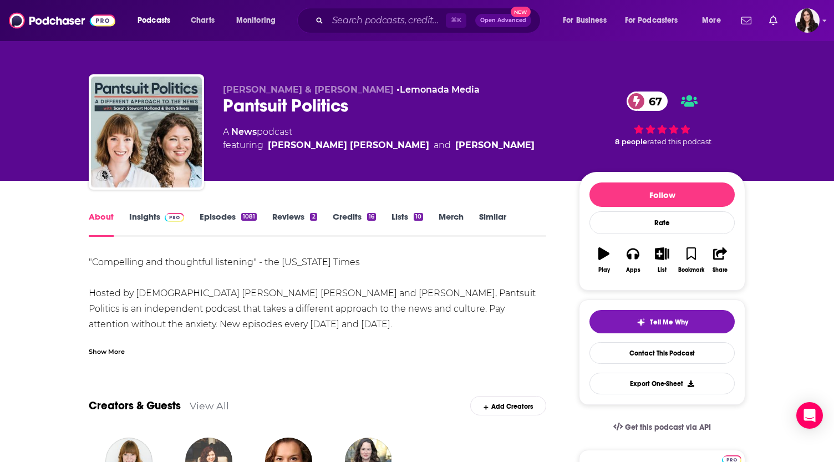
click at [98, 356] on div "Show More" at bounding box center [107, 351] width 36 height 11
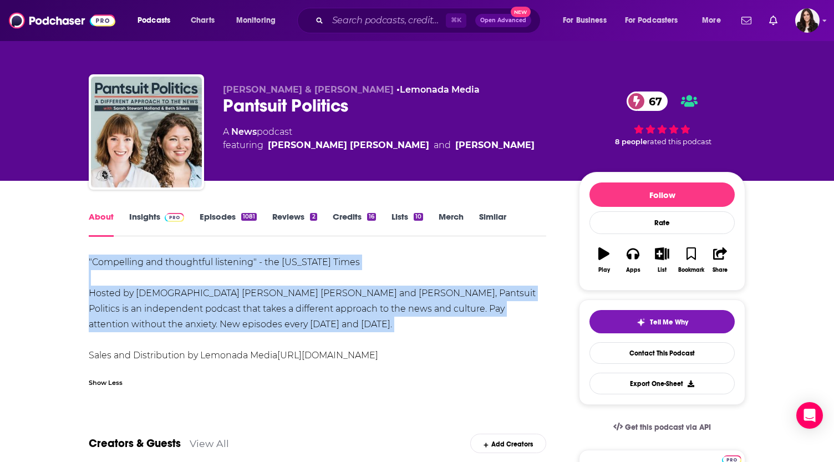
drag, startPoint x: 72, startPoint y: 296, endPoint x: 269, endPoint y: 332, distance: 199.8
click at [269, 332] on div ""Compelling and thoughtful listening" - the New York Times Hosted by Kentuckian…" at bounding box center [318, 309] width 458 height 109
drag, startPoint x: 260, startPoint y: 323, endPoint x: 88, endPoint y: 292, distance: 174.1
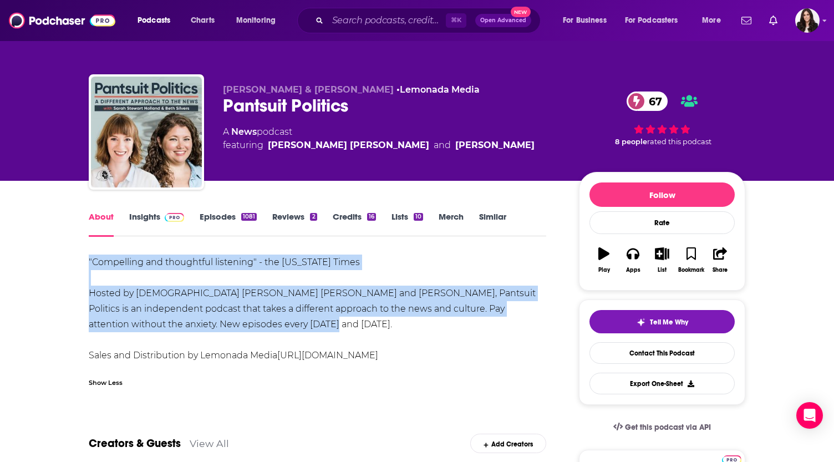
copy div ""Compelling and thoughtful listening" - the New York Times Hosted by Kentuckian…"
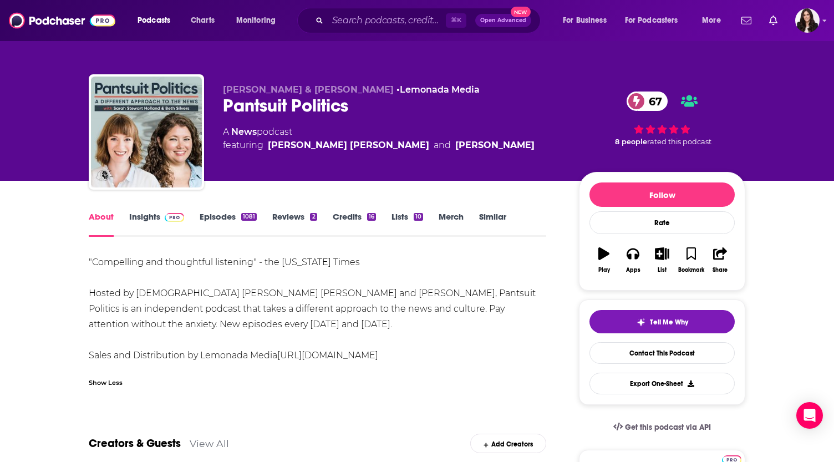
click at [408, 29] on div "⌘ K Open Advanced New" at bounding box center [419, 21] width 244 height 26
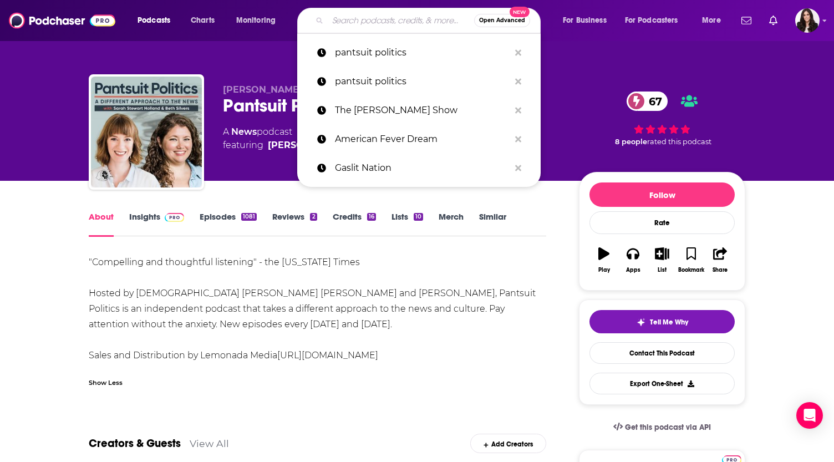
click at [408, 24] on input "Search podcasts, credits, & more..." at bounding box center [401, 21] width 146 height 18
paste input "Breaking Points with Krystal and Saagar"
type input "Breaking Points with Krystal and Saagar"
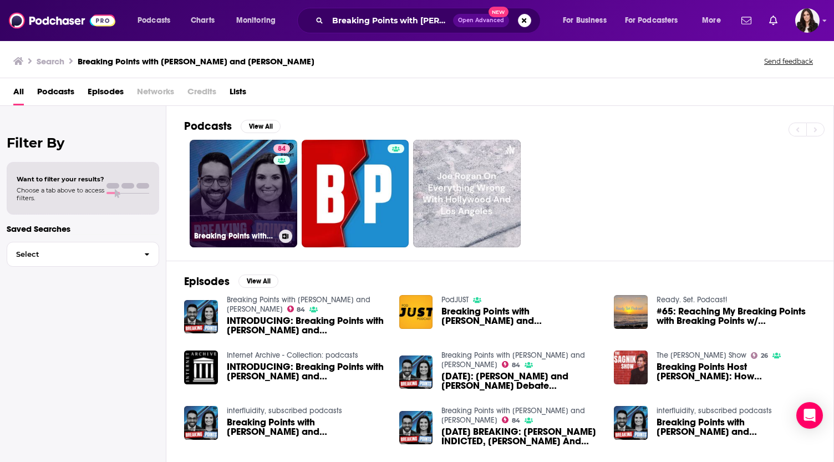
click at [243, 183] on link "84 Breaking Points with Krystal and Saagar" at bounding box center [244, 194] width 108 height 108
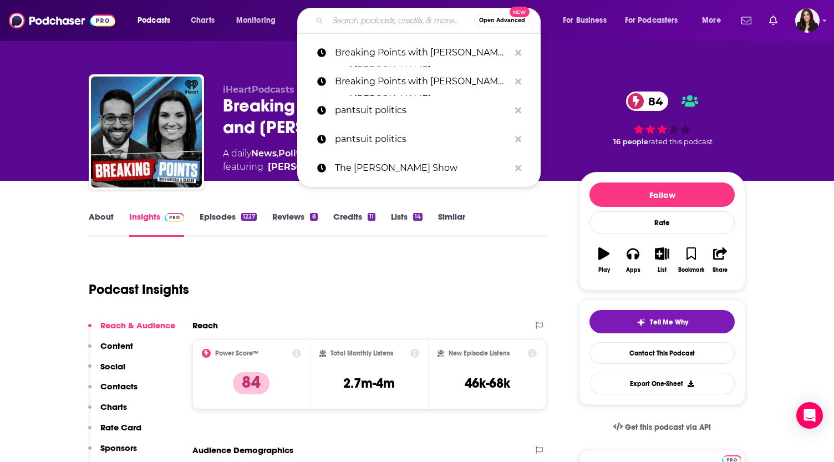
click at [341, 20] on input "Search podcasts, credits, & more..." at bounding box center [401, 21] width 146 height 18
paste input "Checks and Balances"
type input "Checks and Balances"
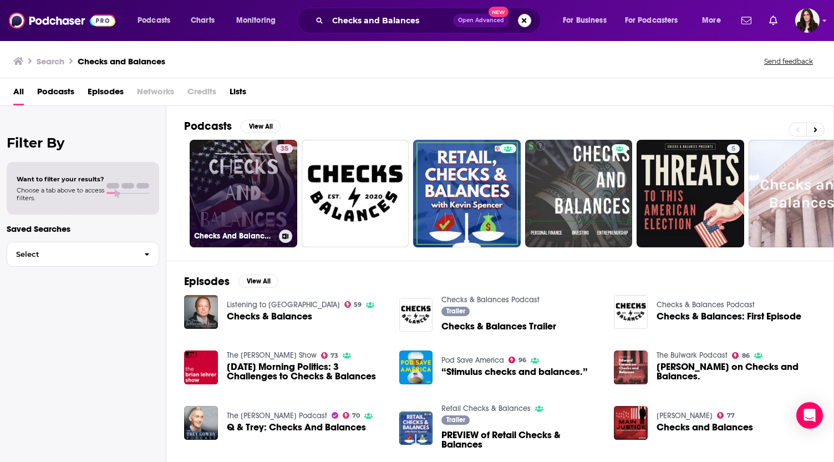
click at [252, 176] on link "35 Checks And Balances Podcast" at bounding box center [244, 194] width 108 height 108
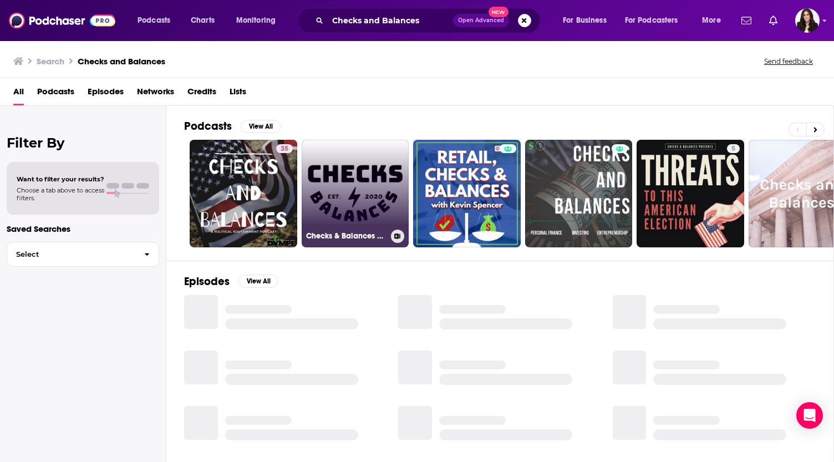
click at [375, 169] on link "Checks & Balances Podcast" at bounding box center [356, 194] width 108 height 108
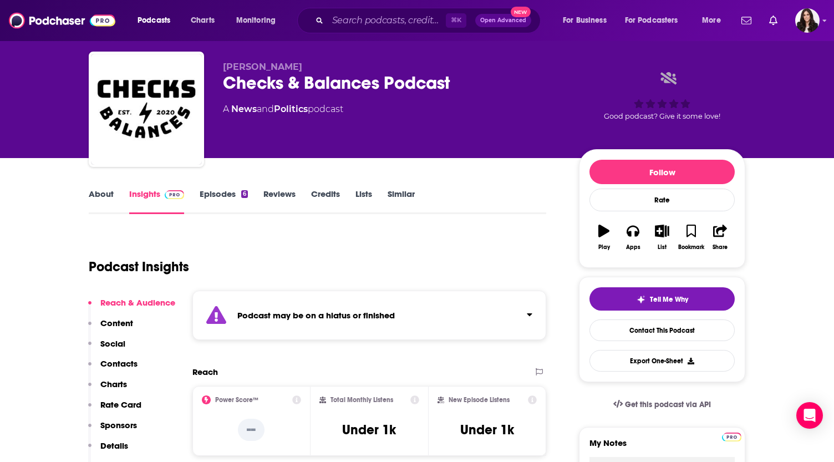
scroll to position [32, 0]
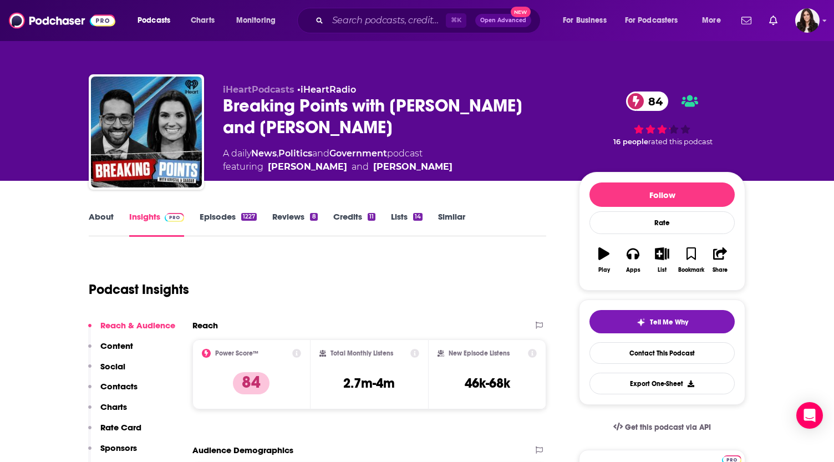
click at [349, 220] on link "Credits 11" at bounding box center [354, 224] width 42 height 26
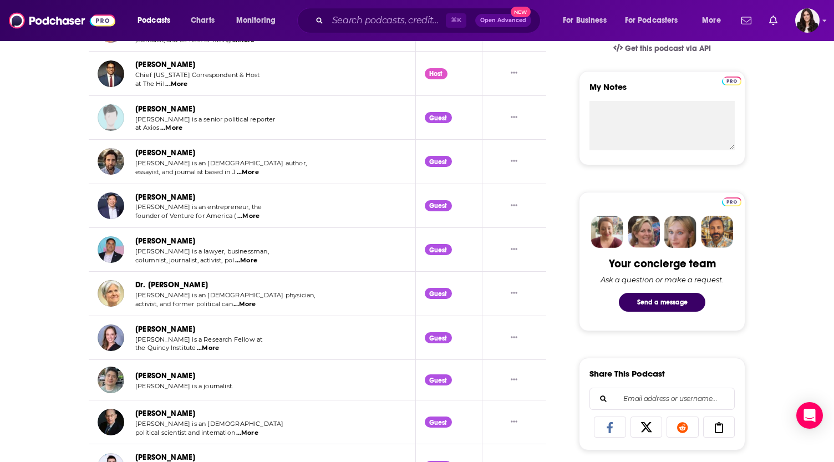
scroll to position [387, 0]
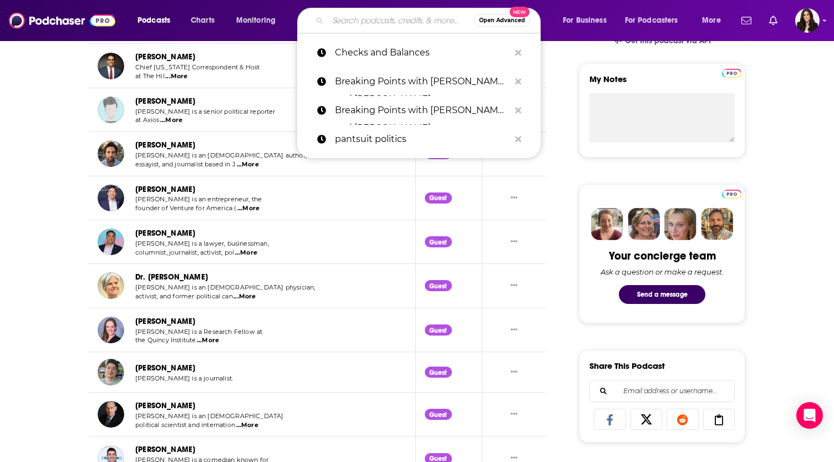
click at [403, 16] on input "Search podcasts, credits, & more..." at bounding box center [401, 21] width 146 height 18
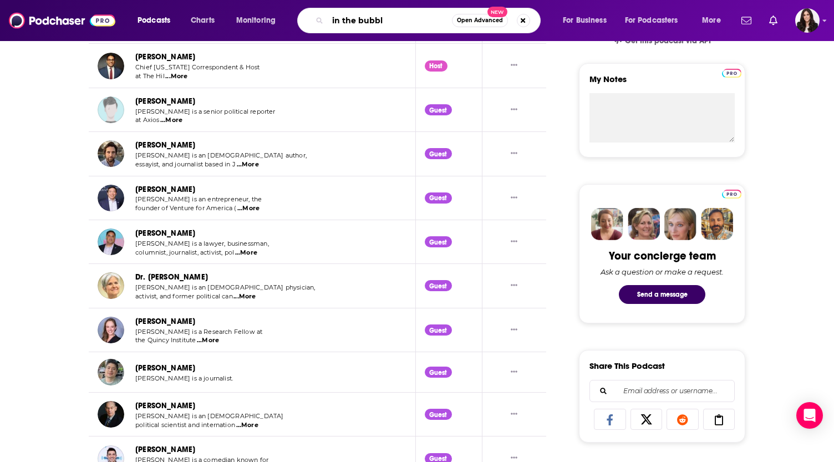
type input "in the bubble"
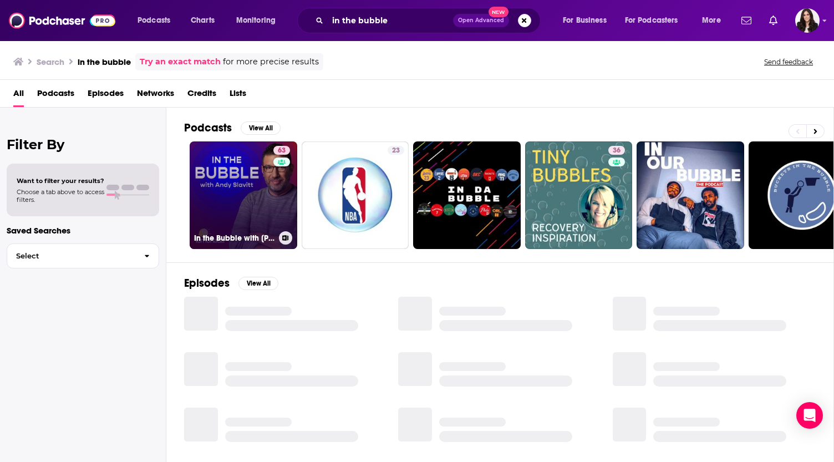
click at [251, 189] on link "63 In the Bubble with Andy Slavitt" at bounding box center [244, 195] width 108 height 108
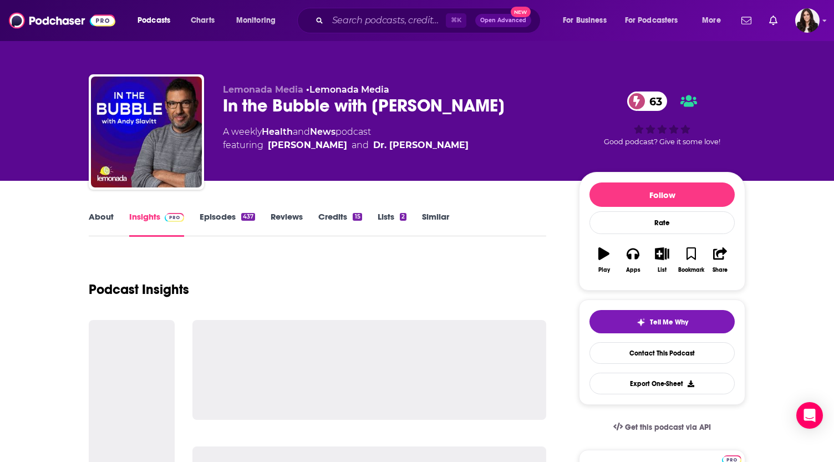
scroll to position [11, 0]
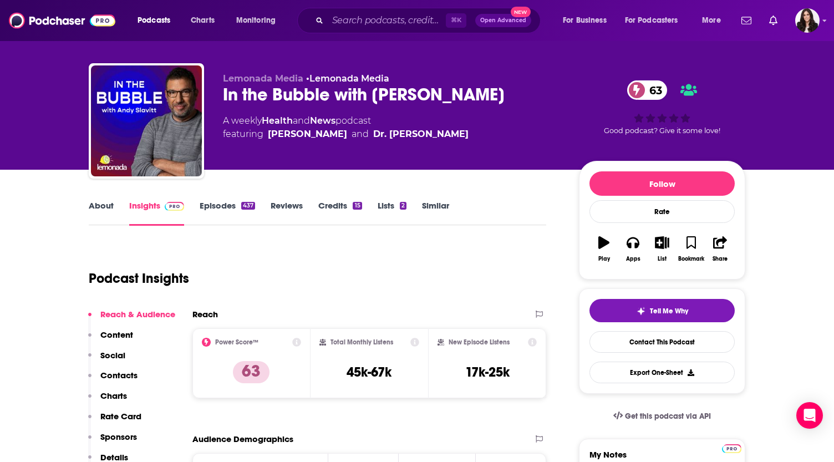
click at [103, 208] on link "About" at bounding box center [101, 213] width 25 height 26
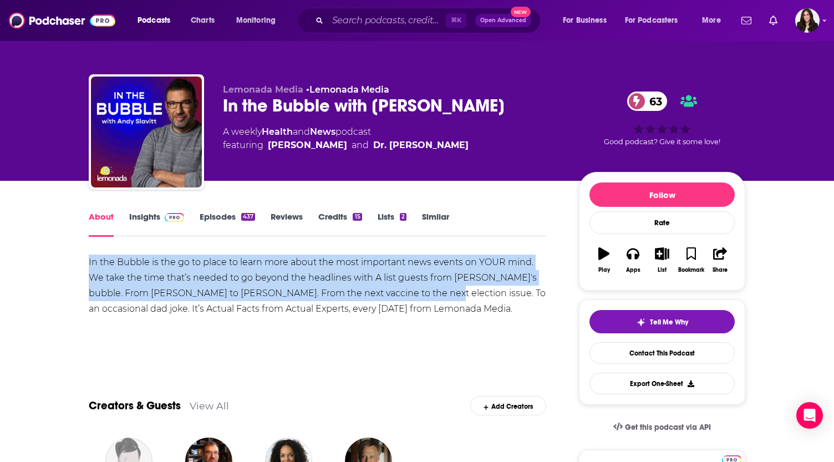
drag, startPoint x: 80, startPoint y: 260, endPoint x: 400, endPoint y: 291, distance: 321.0
copy div "In the Bubble is the go to place to learn more about the most important news ev…"
click at [222, 221] on link "Episodes 437" at bounding box center [227, 224] width 55 height 26
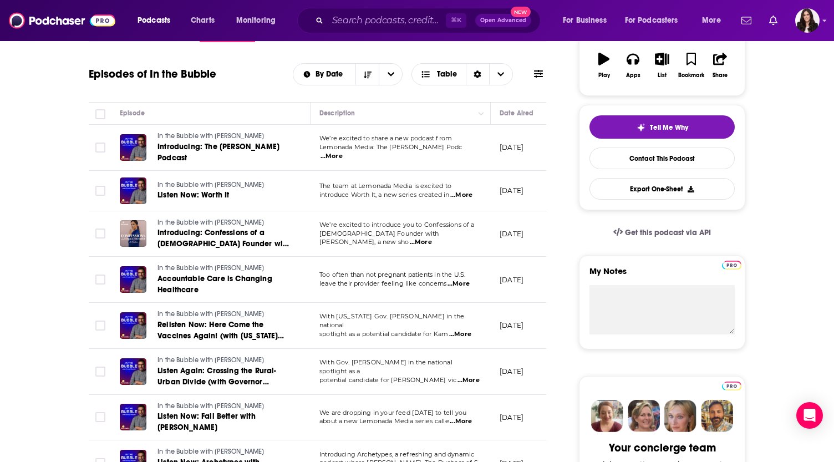
scroll to position [0, 26]
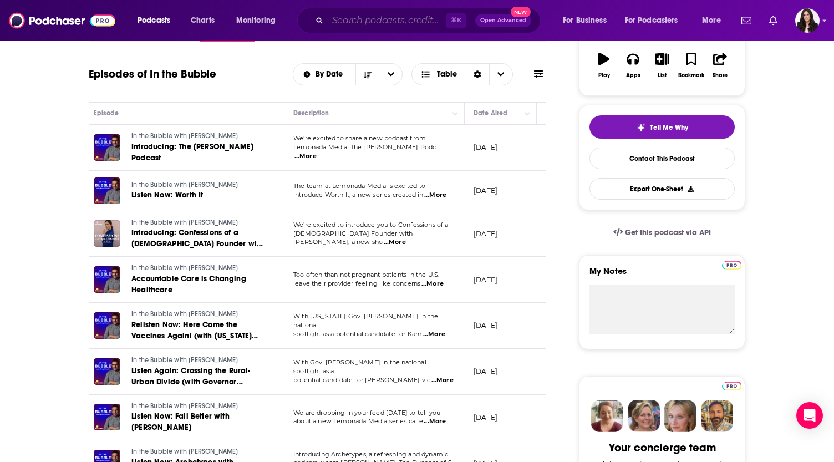
click at [345, 14] on input "Search podcasts, credits, & more..." at bounding box center [387, 21] width 118 height 18
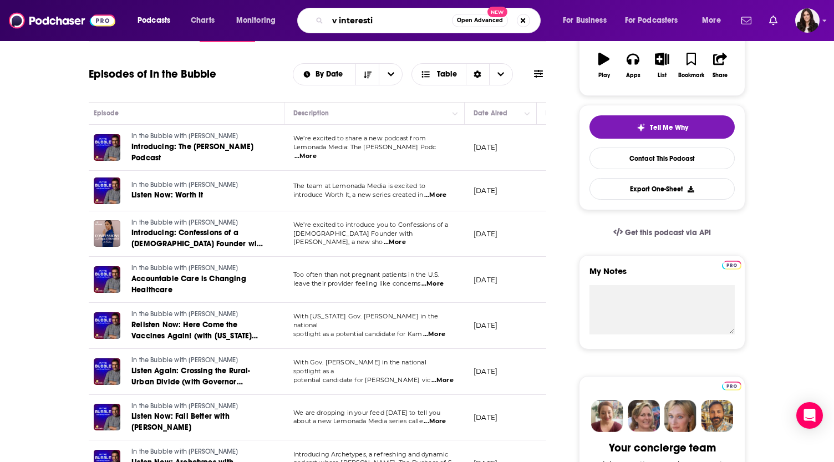
type input "v interestin"
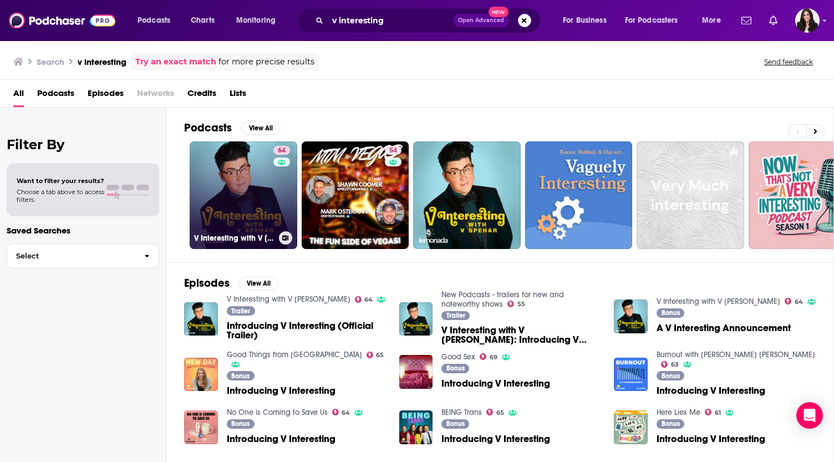
click at [241, 160] on link "64 V Interesting with V Spehar" at bounding box center [244, 195] width 108 height 108
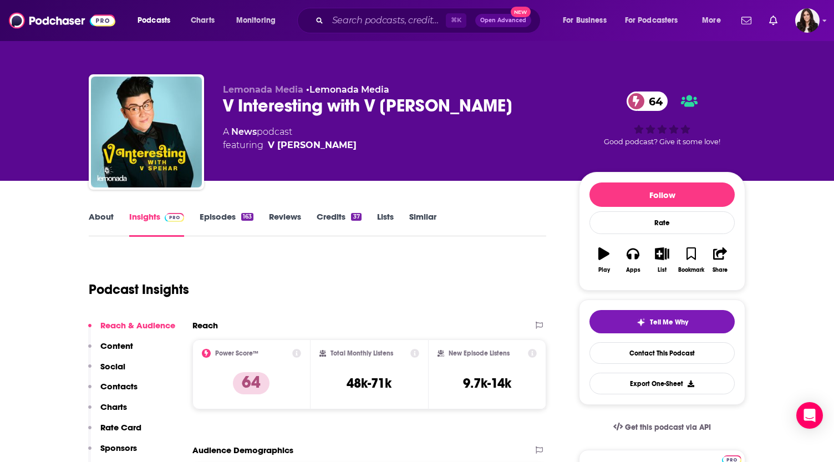
click at [245, 218] on div "163" at bounding box center [247, 217] width 12 height 8
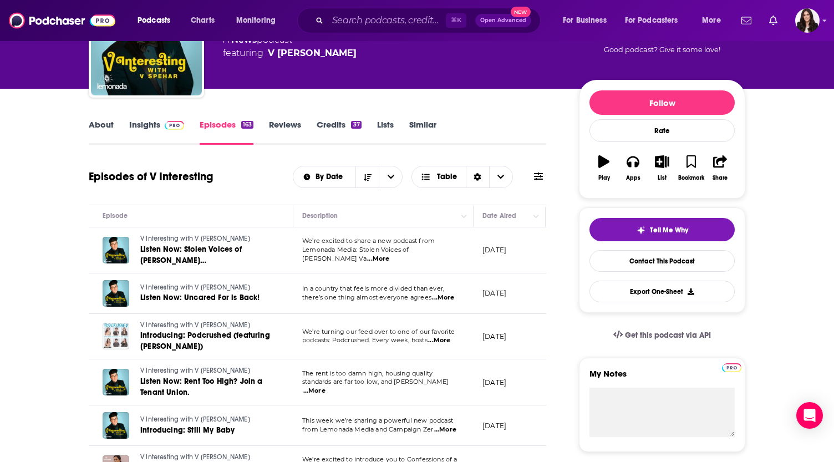
scroll to position [93, 0]
